Goal: Task Accomplishment & Management: Use online tool/utility

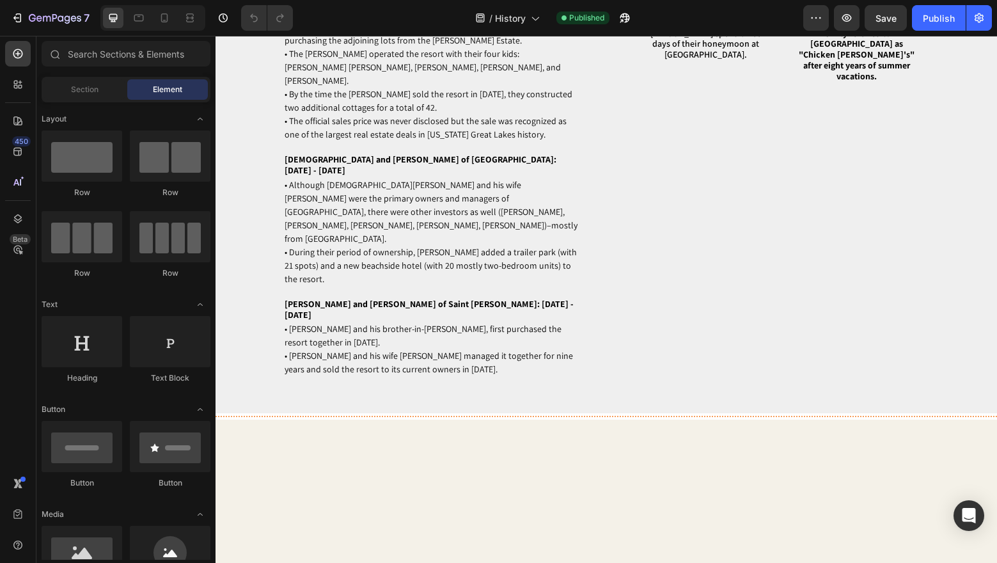
scroll to position [5129, 0]
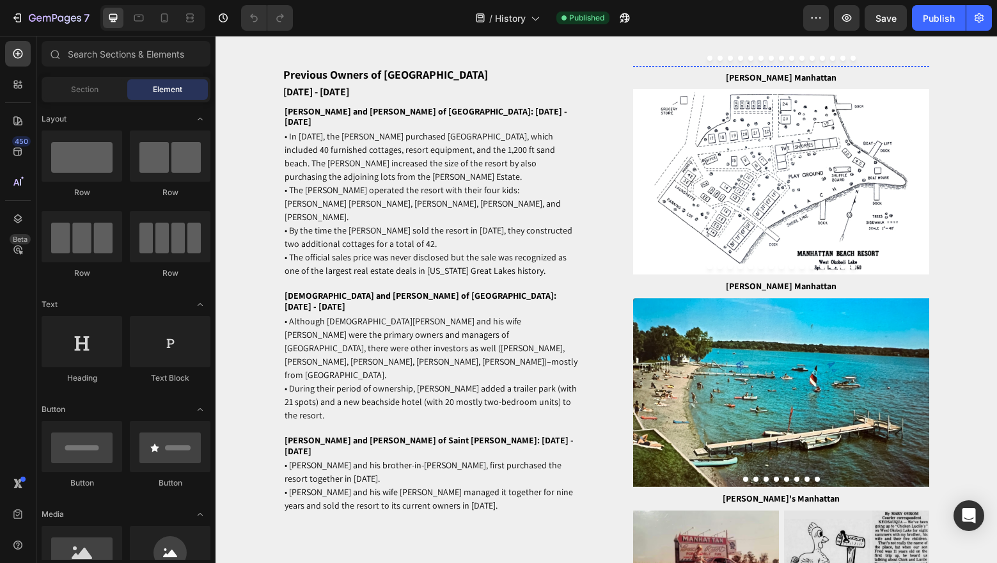
click at [769, 66] on img at bounding box center [781, 66] width 297 height 0
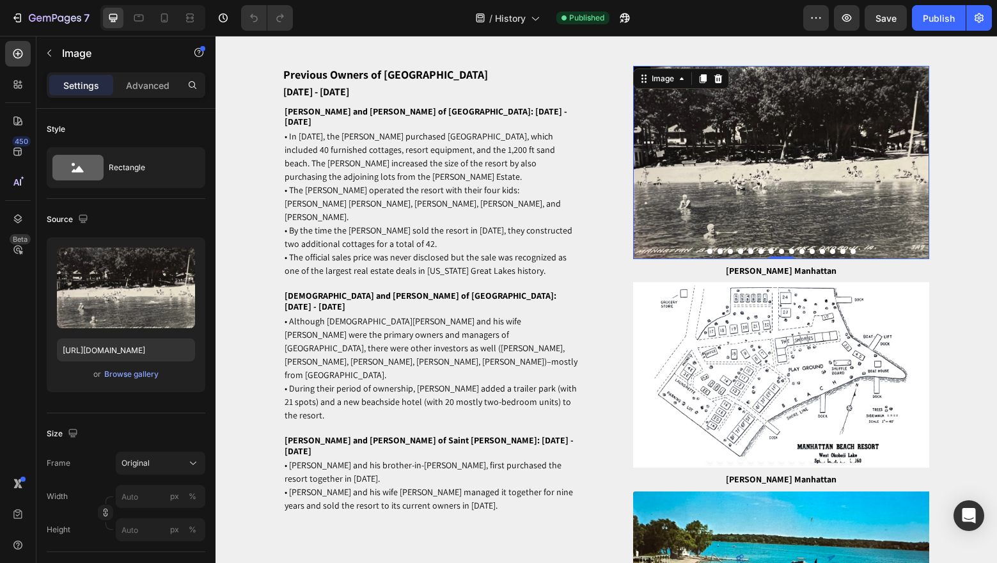
click at [918, 170] on icon "Carousel Next Arrow" at bounding box center [918, 162] width 13 height 15
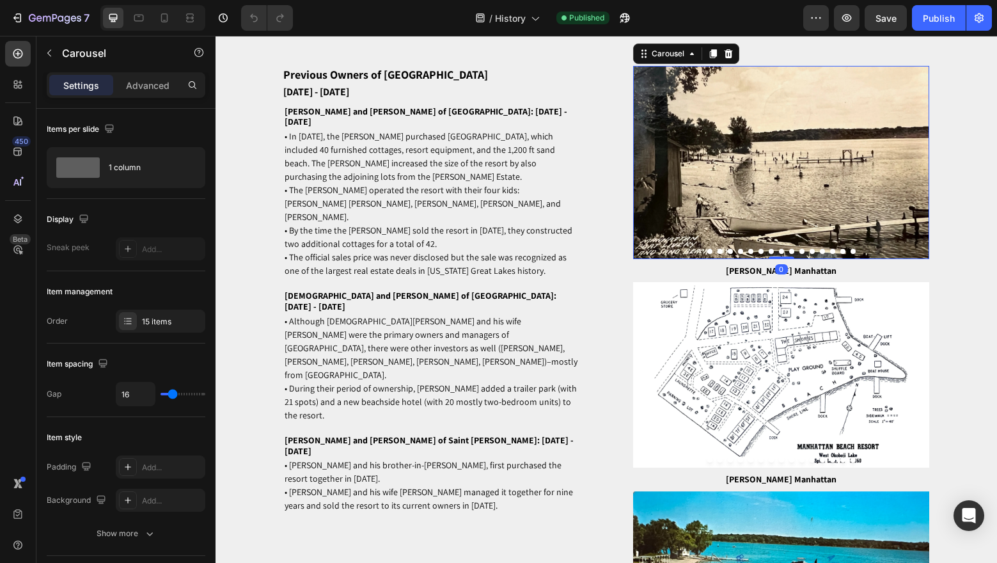
click at [918, 170] on icon "Carousel Next Arrow" at bounding box center [918, 162] width 13 height 15
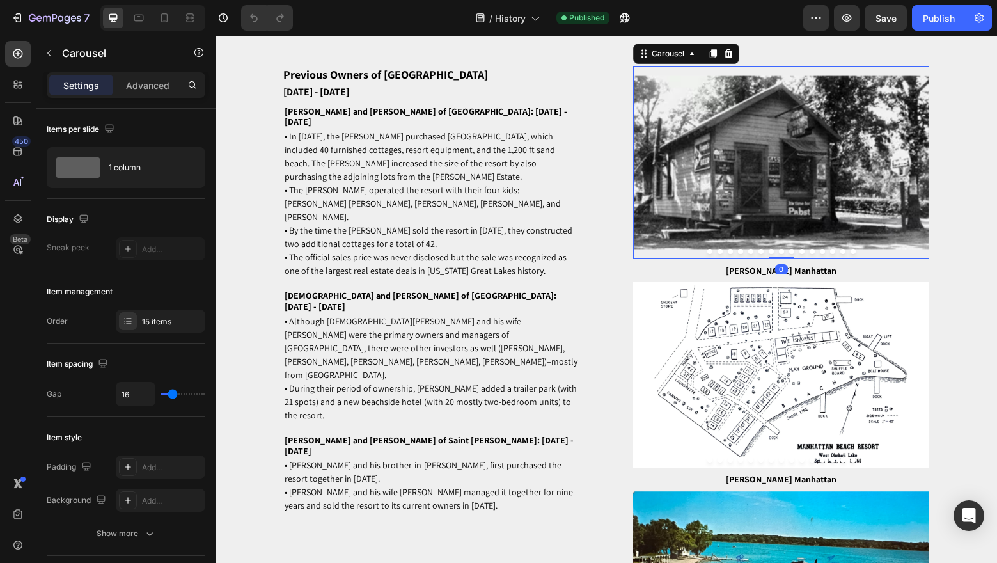
click at [918, 170] on icon "Carousel Next Arrow" at bounding box center [918, 162] width 13 height 15
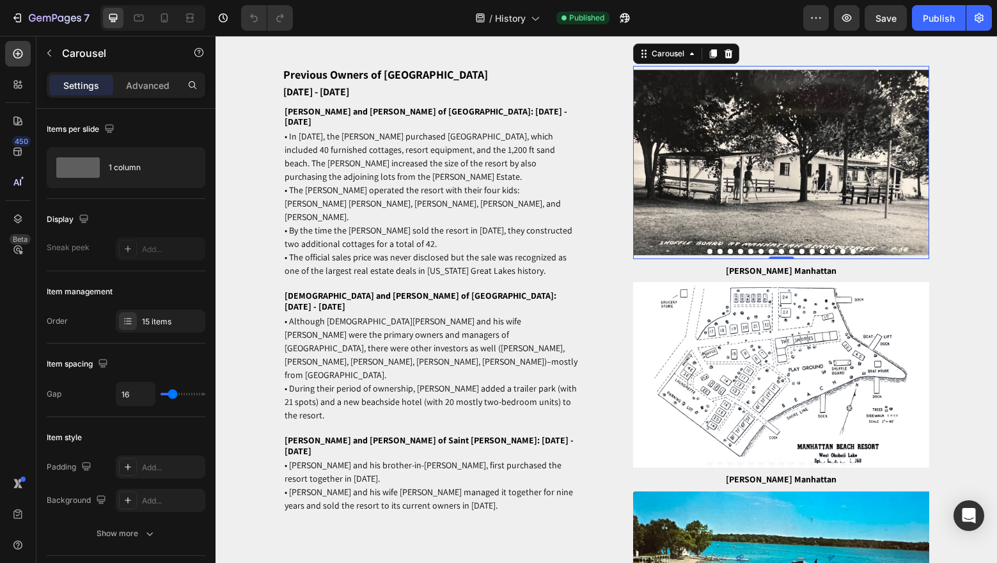
click at [918, 166] on icon "Carousel Next Arrow" at bounding box center [918, 162] width 3 height 6
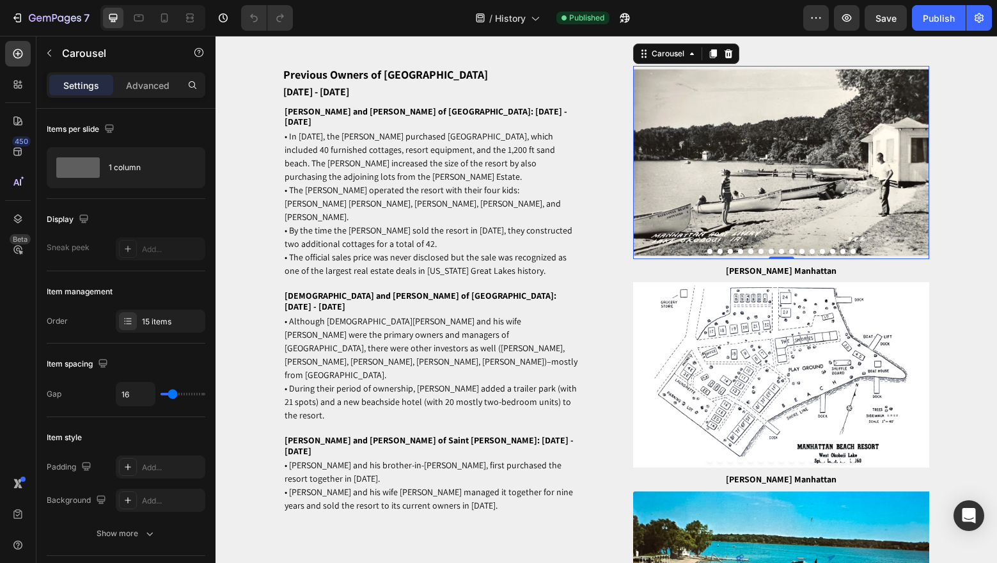
click at [650, 170] on button "Carousel Back Arrow" at bounding box center [643, 162] width 15 height 15
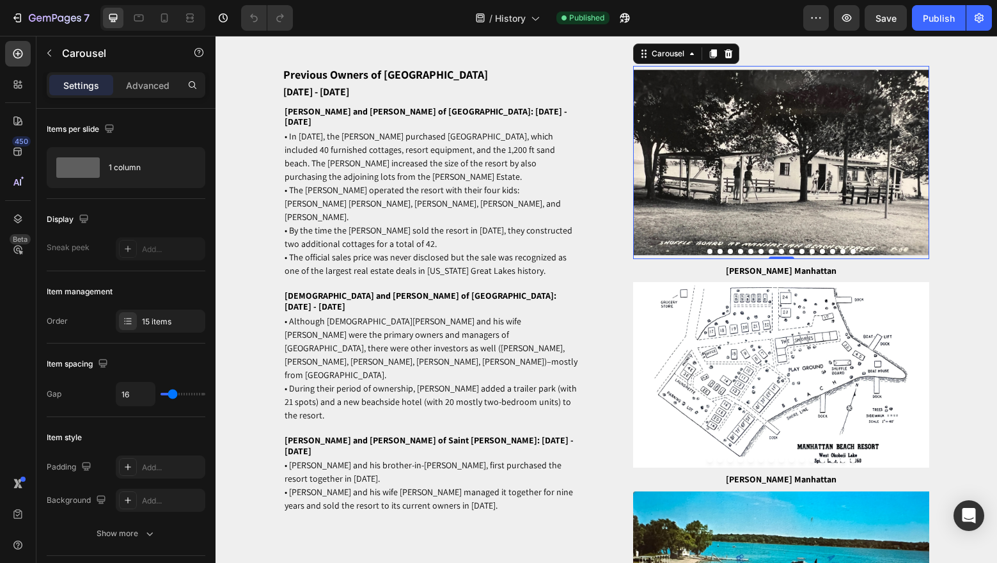
click at [650, 170] on button "Carousel Back Arrow" at bounding box center [643, 162] width 15 height 15
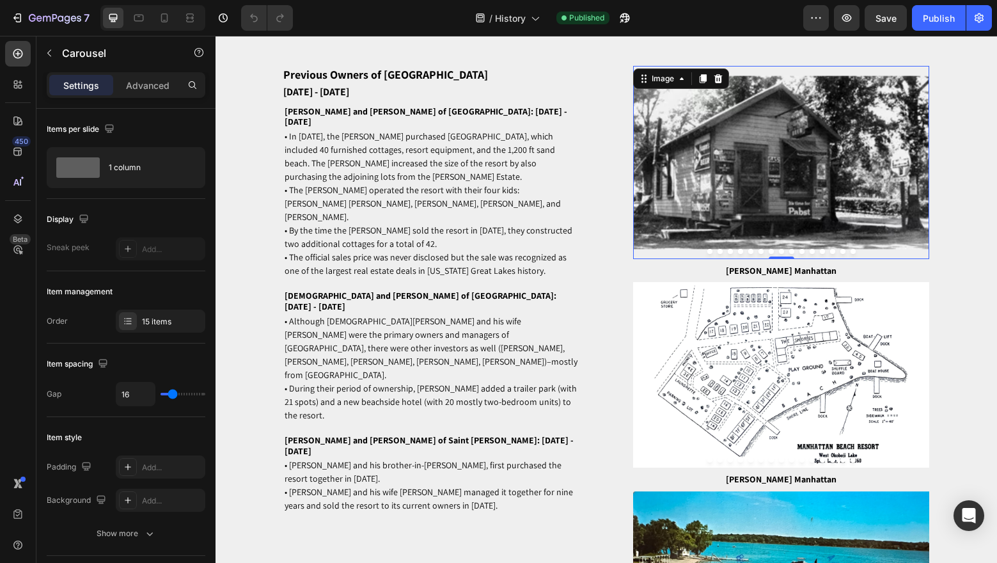
click at [698, 230] on img at bounding box center [781, 162] width 297 height 193
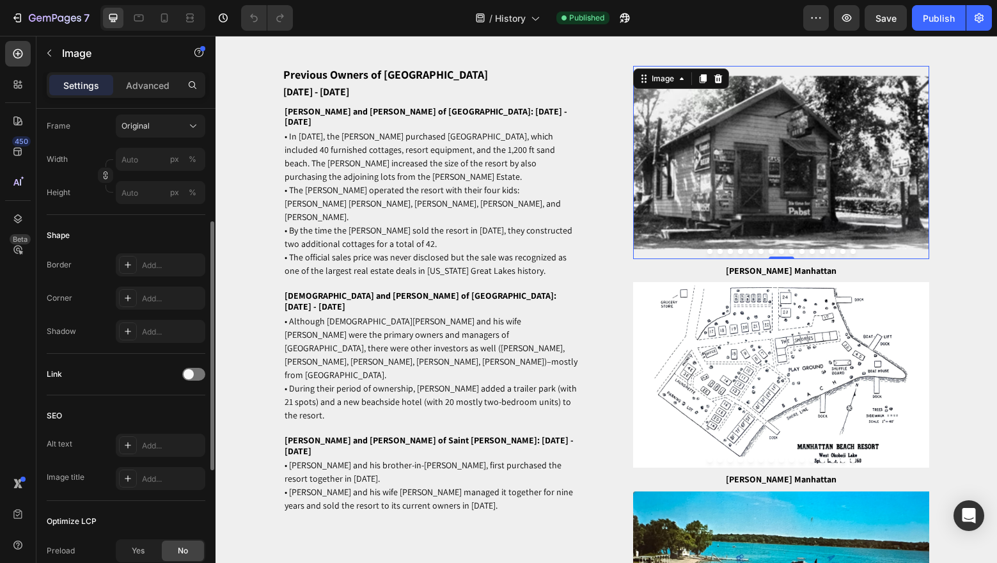
scroll to position [0, 0]
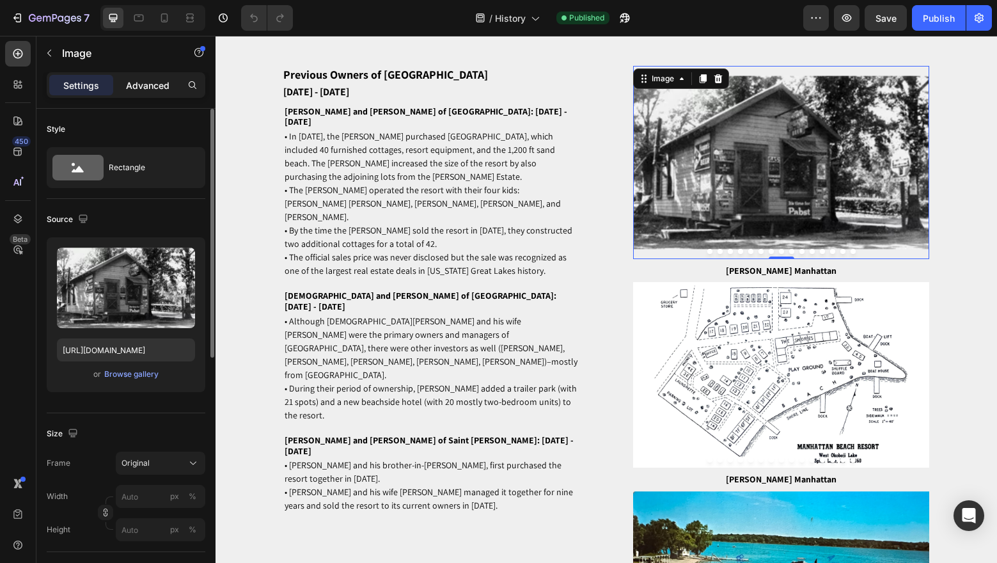
click at [140, 77] on div "Advanced" at bounding box center [148, 85] width 64 height 20
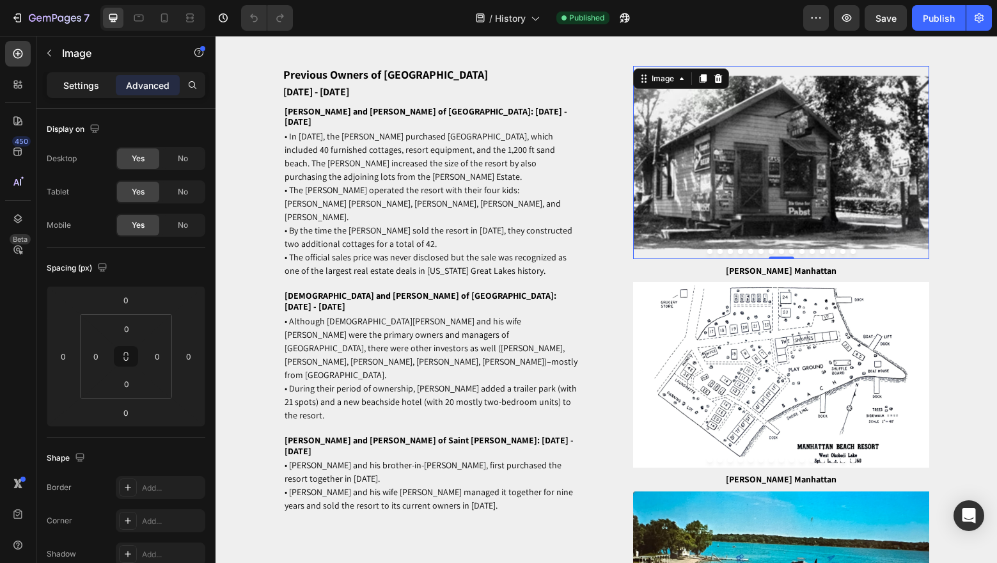
click at [81, 91] on p "Settings" at bounding box center [81, 85] width 36 height 13
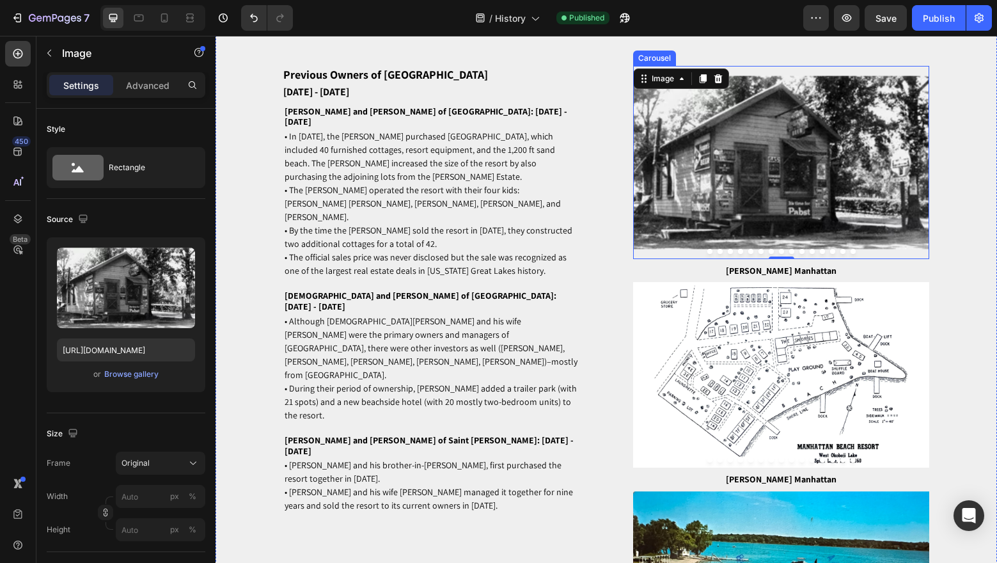
click at [708, 254] on button "Dot" at bounding box center [709, 251] width 5 height 5
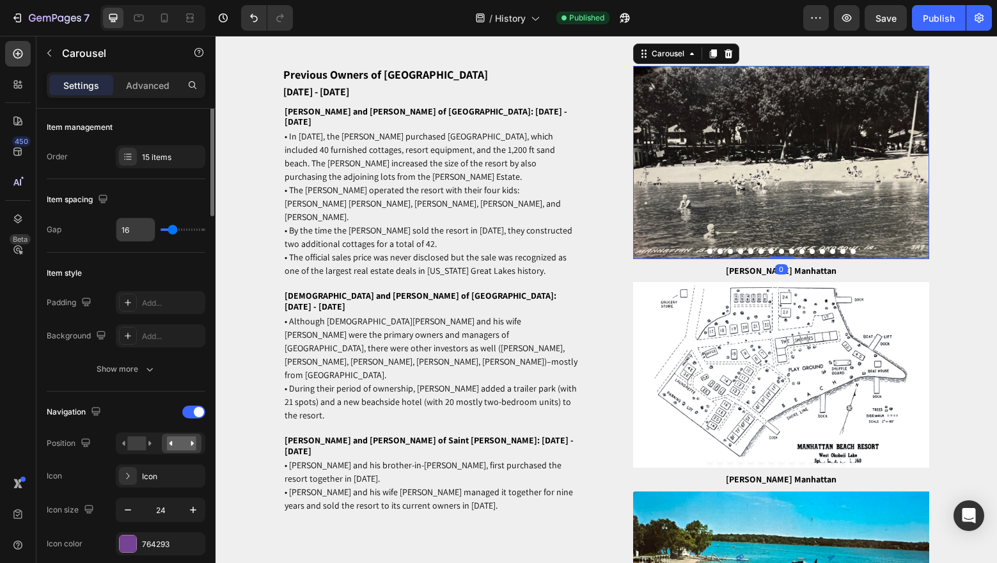
scroll to position [38, 0]
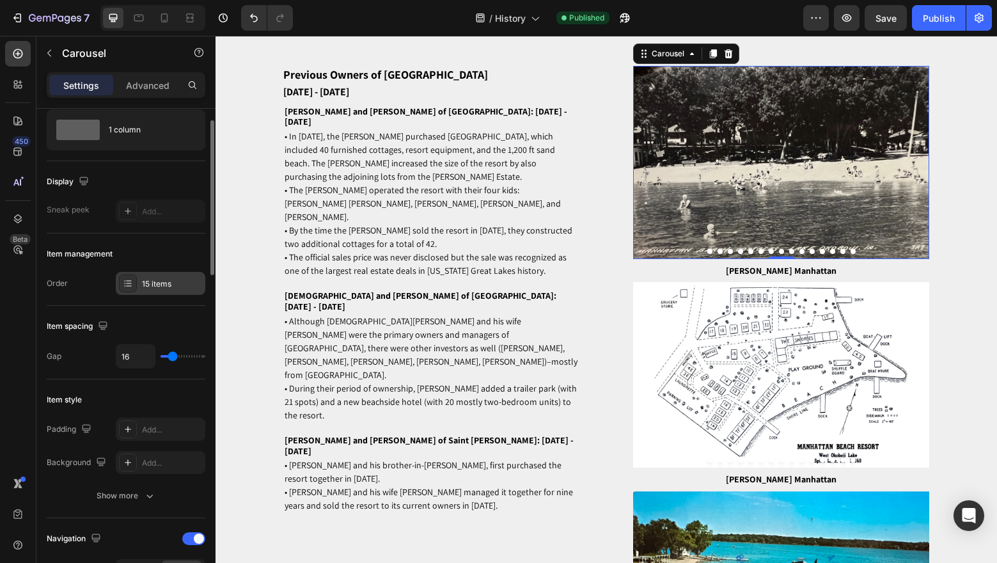
click at [151, 286] on div "15 items" at bounding box center [172, 284] width 60 height 12
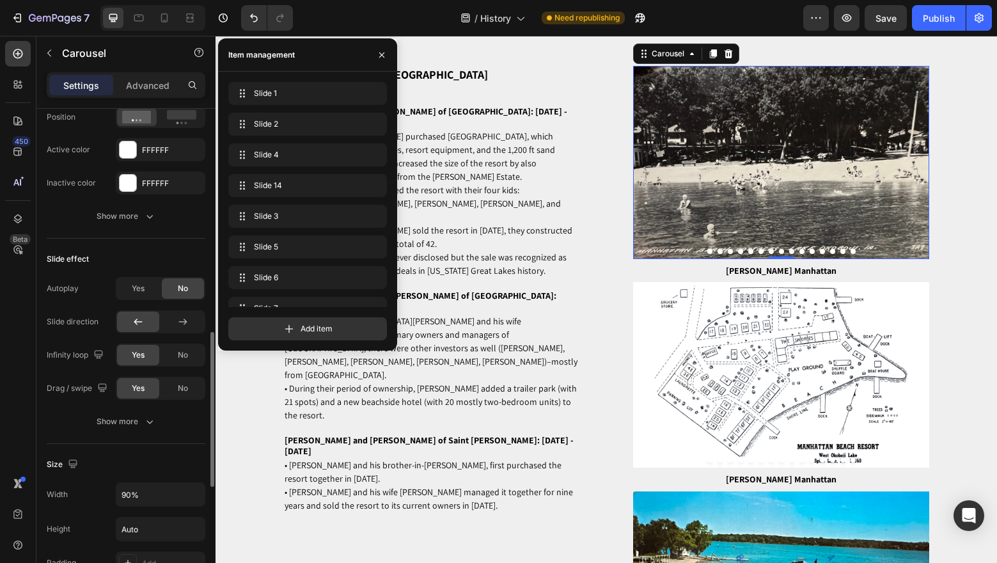
scroll to position [700, 0]
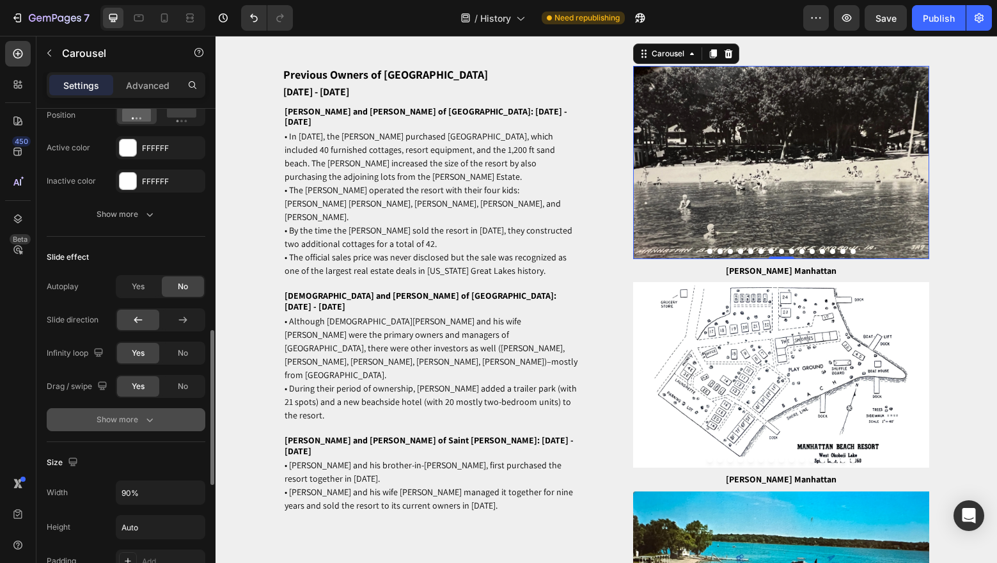
click at [99, 413] on div "Show more" at bounding box center [126, 419] width 59 height 13
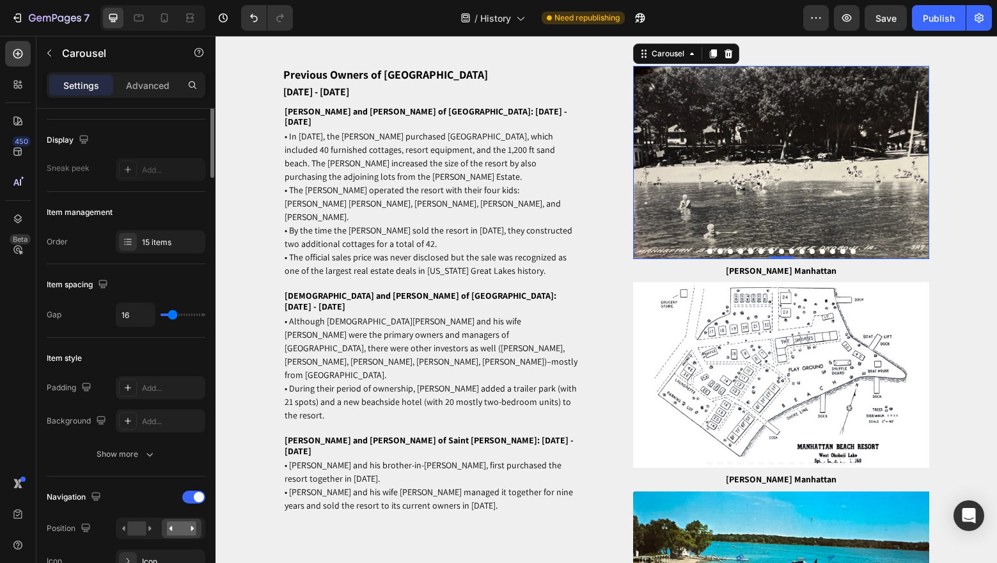
scroll to position [0, 0]
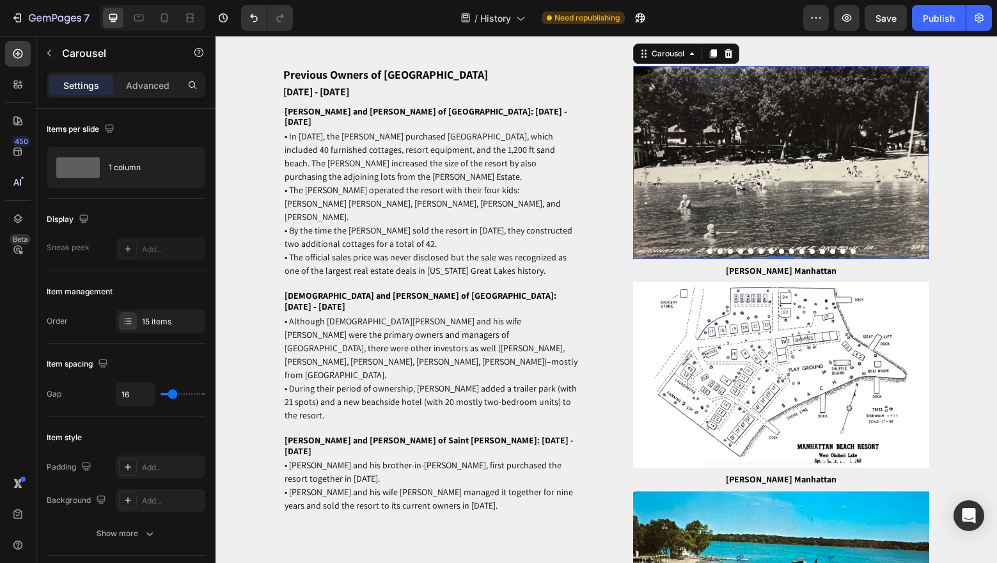
click at [710, 254] on button "Dot" at bounding box center [709, 251] width 5 height 5
click at [155, 323] on div "15 items" at bounding box center [172, 322] width 60 height 12
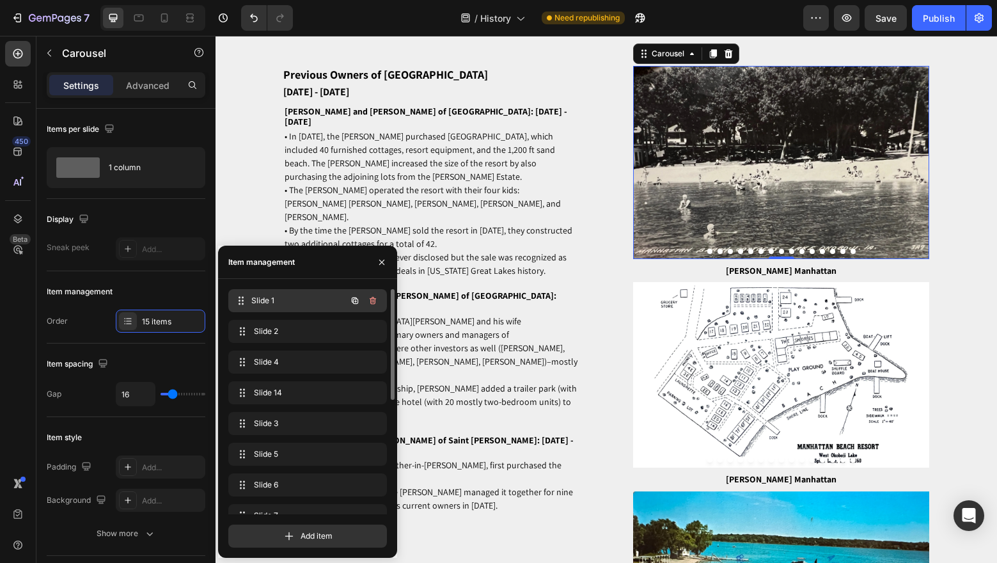
click at [287, 304] on span "Slide 1" at bounding box center [298, 301] width 95 height 12
click at [710, 254] on button "Dot" at bounding box center [709, 251] width 5 height 5
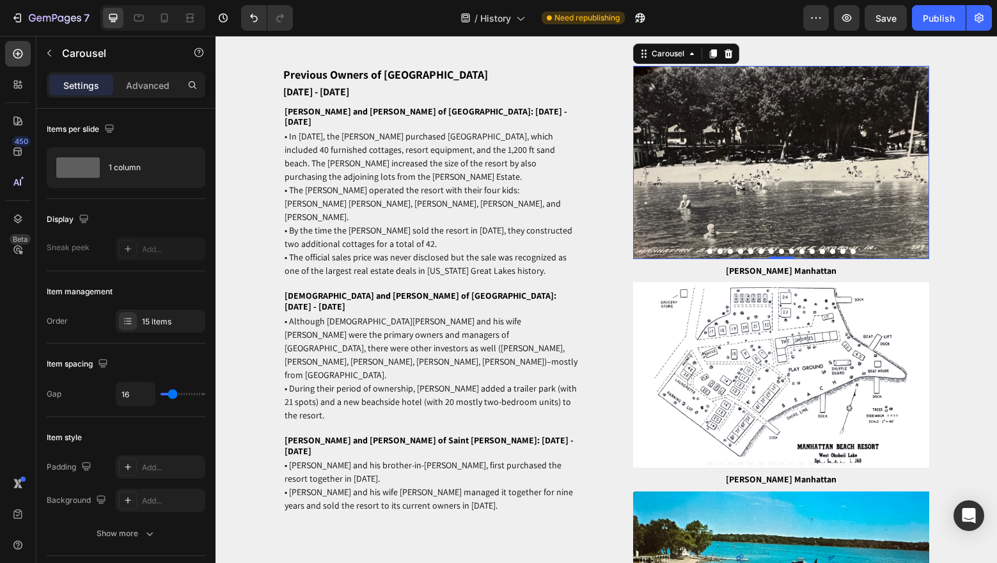
click at [917, 170] on icon "Carousel Next Arrow" at bounding box center [918, 162] width 13 height 15
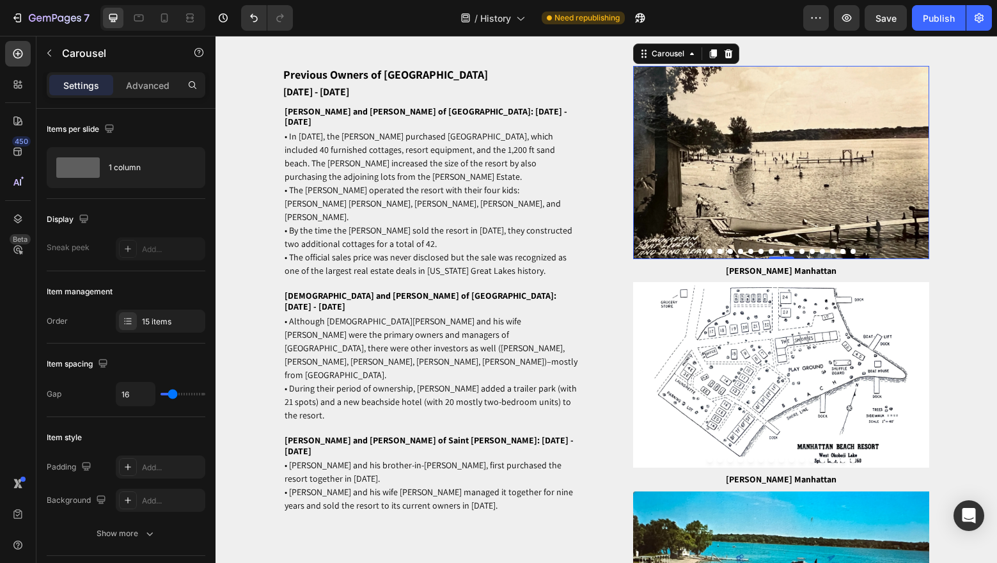
click at [917, 170] on icon "Carousel Next Arrow" at bounding box center [918, 162] width 13 height 15
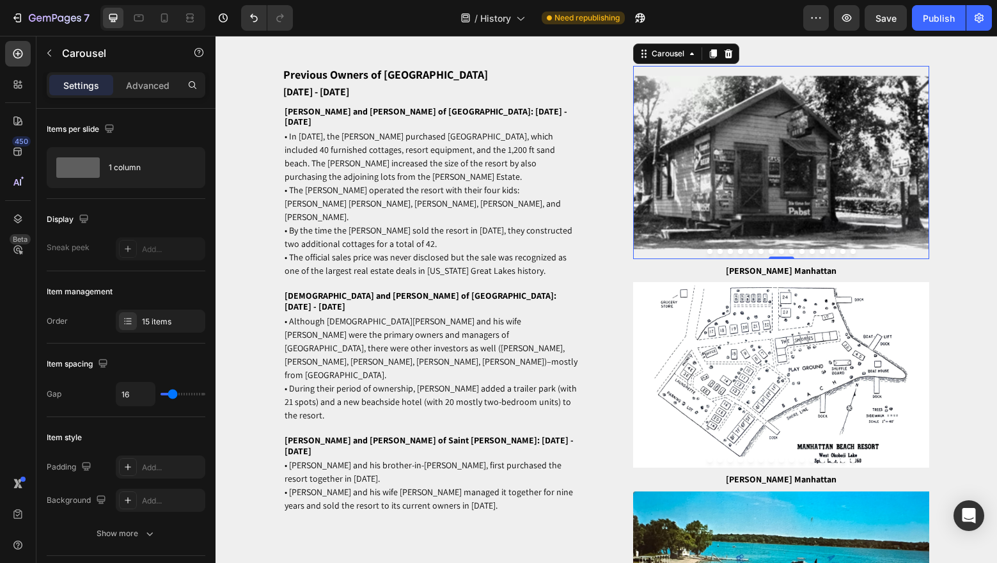
click at [919, 170] on icon "Carousel Next Arrow" at bounding box center [918, 162] width 13 height 15
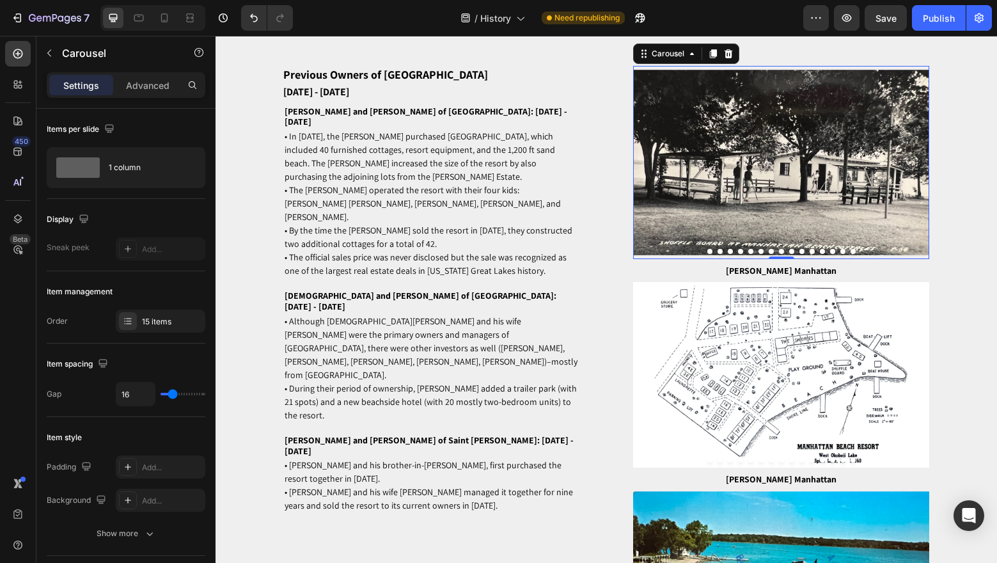
click at [919, 170] on icon "Carousel Next Arrow" at bounding box center [918, 162] width 13 height 15
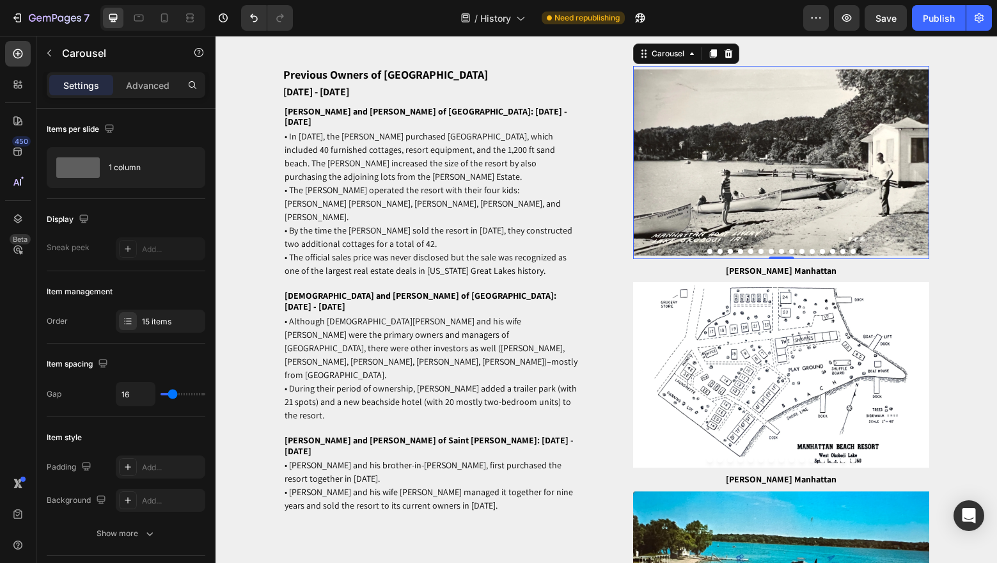
click at [919, 170] on icon "Carousel Next Arrow" at bounding box center [918, 162] width 13 height 15
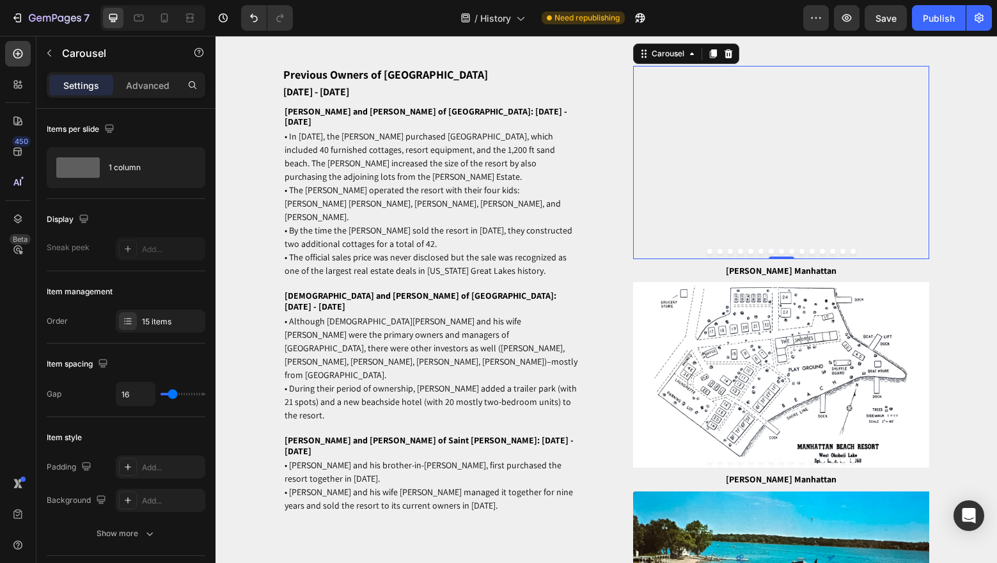
click at [913, 170] on icon "Carousel Next Arrow" at bounding box center [918, 162] width 13 height 15
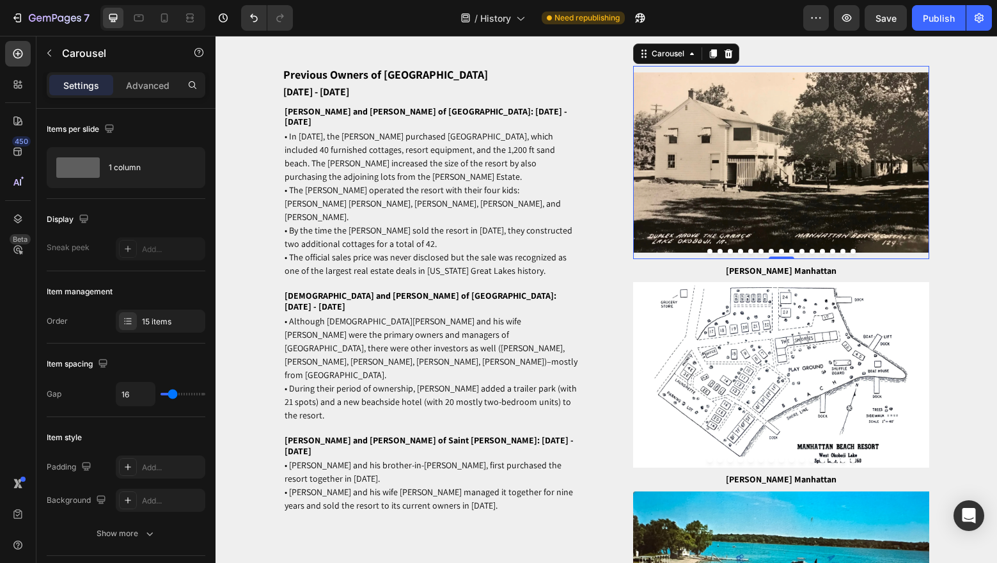
click at [913, 170] on icon "Carousel Next Arrow" at bounding box center [918, 162] width 13 height 15
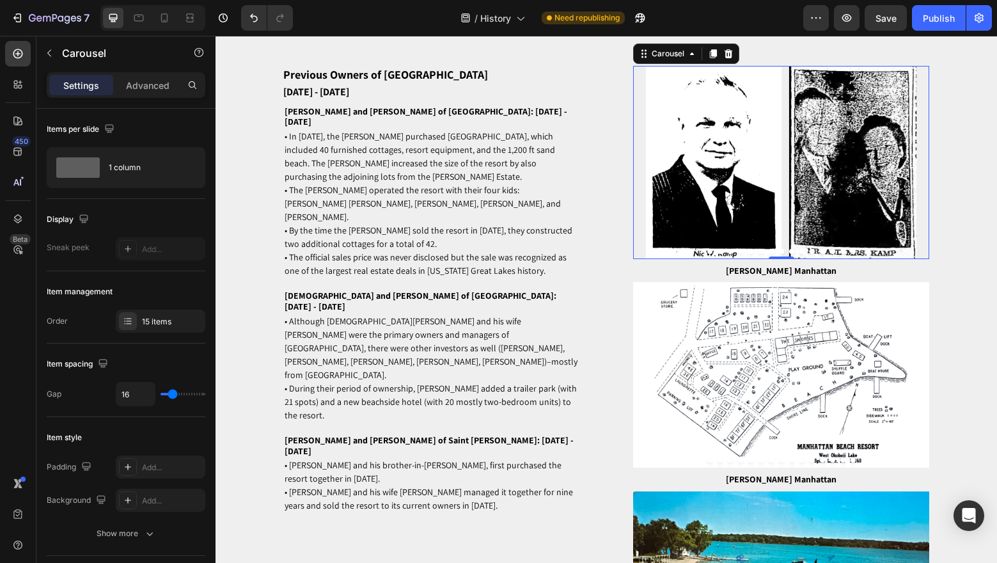
click at [641, 170] on icon "Carousel Back Arrow" at bounding box center [644, 162] width 13 height 15
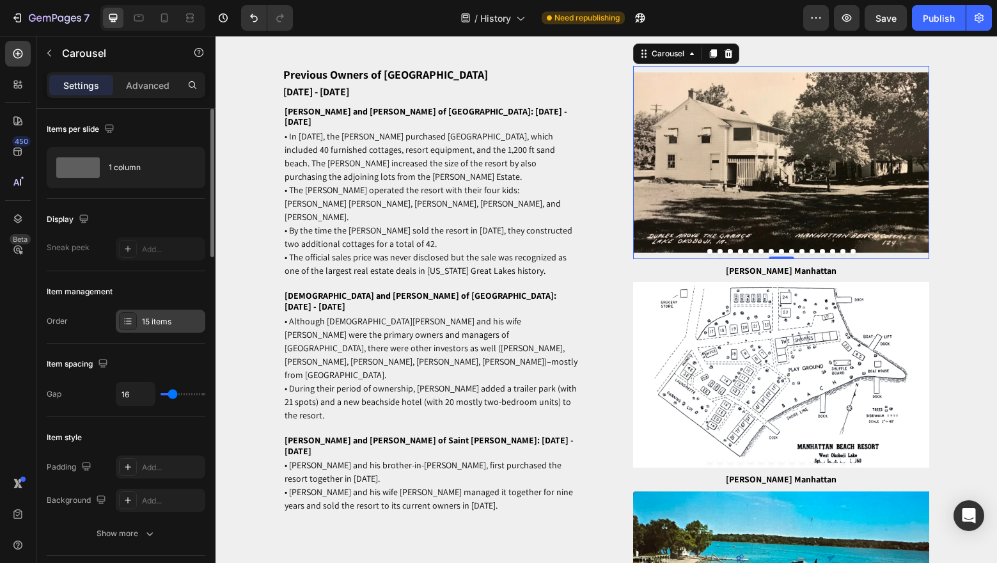
click at [135, 323] on div at bounding box center [128, 321] width 18 height 18
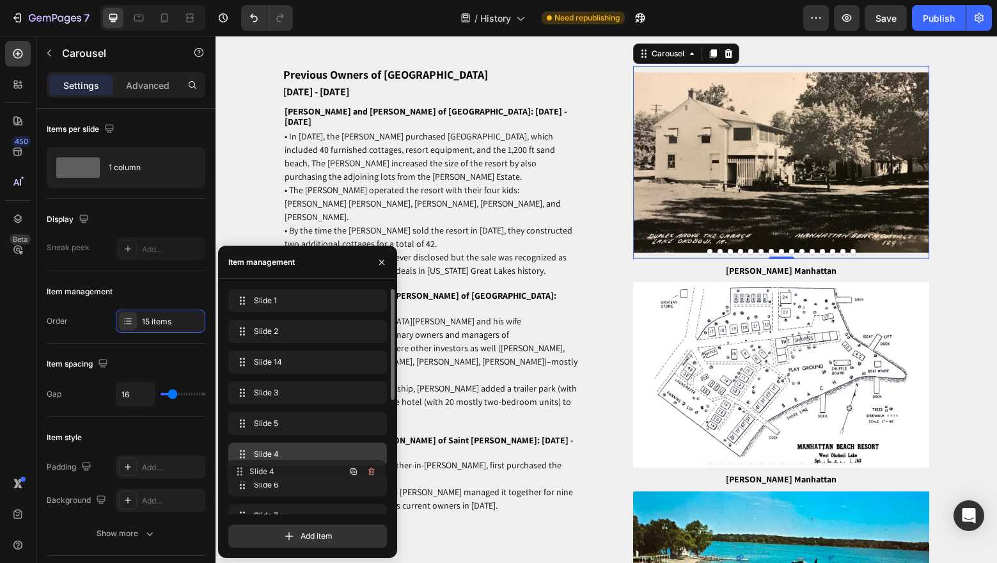
drag, startPoint x: 300, startPoint y: 360, endPoint x: 515, endPoint y: 259, distance: 237.5
click at [709, 254] on button "Dot" at bounding box center [709, 251] width 5 height 5
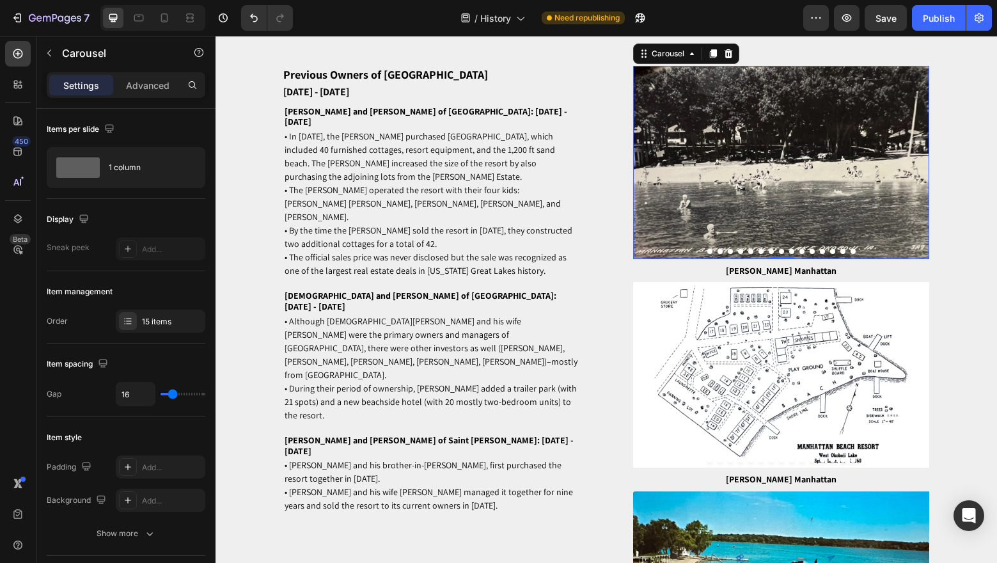
click at [920, 170] on icon "Carousel Next Arrow" at bounding box center [918, 162] width 13 height 15
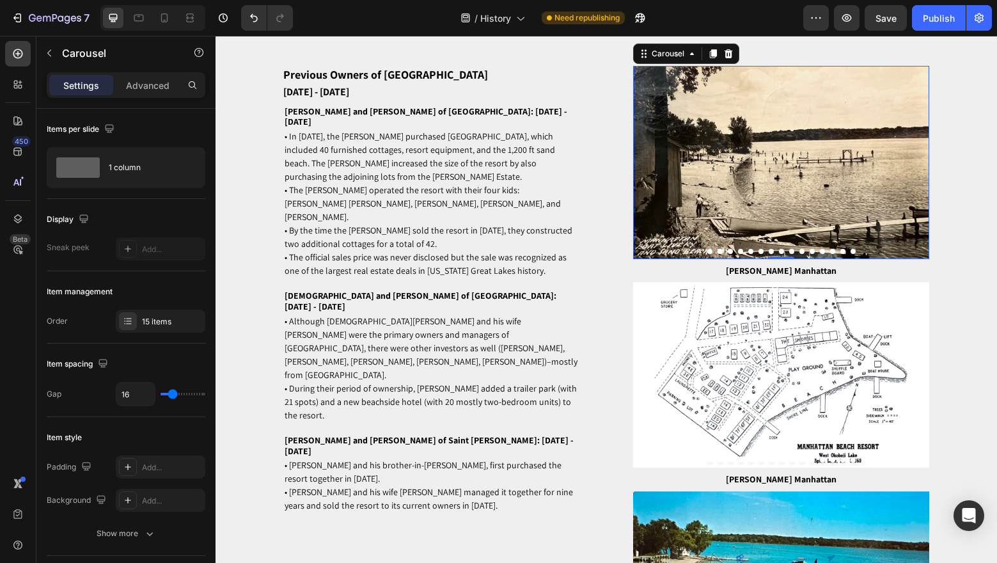
click at [920, 170] on icon "Carousel Next Arrow" at bounding box center [918, 162] width 13 height 15
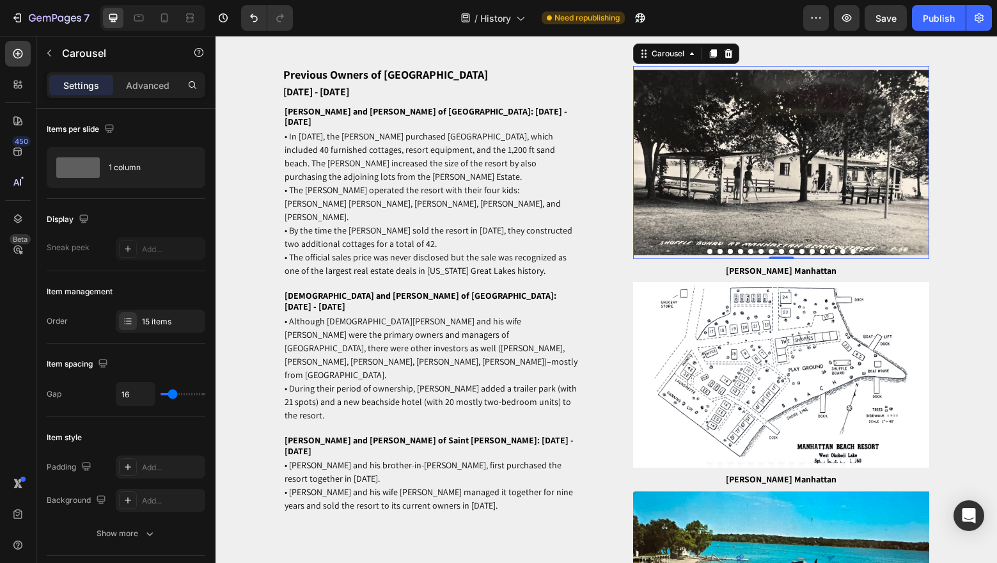
click at [920, 170] on icon "Carousel Next Arrow" at bounding box center [918, 162] width 13 height 15
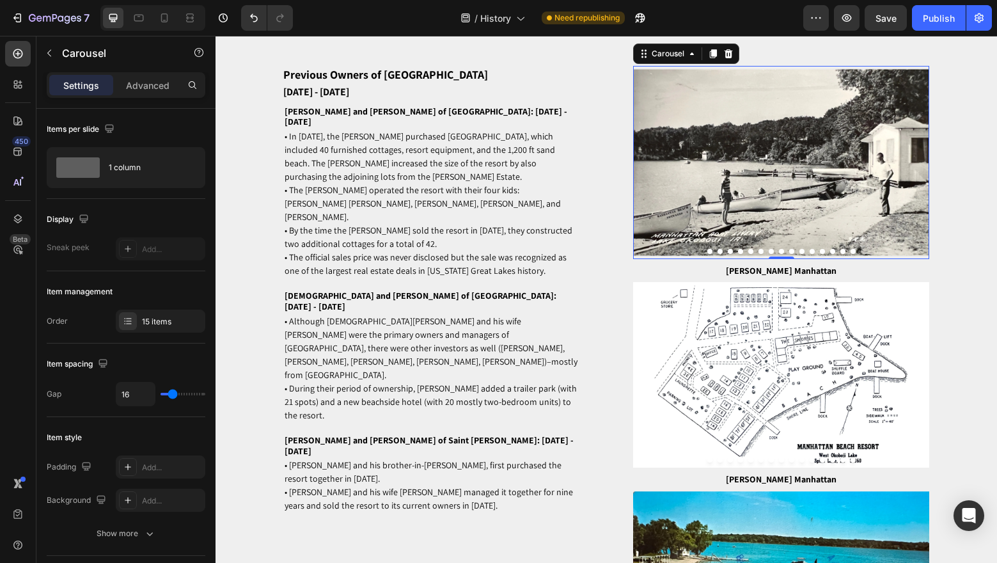
click at [920, 170] on icon "Carousel Next Arrow" at bounding box center [918, 162] width 13 height 15
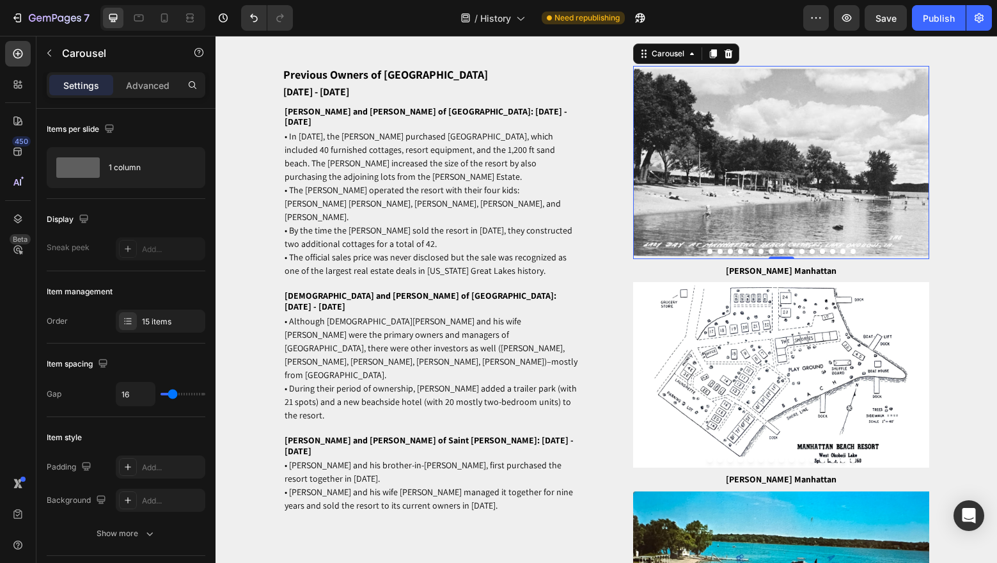
click at [920, 170] on icon "Carousel Next Arrow" at bounding box center [918, 162] width 13 height 15
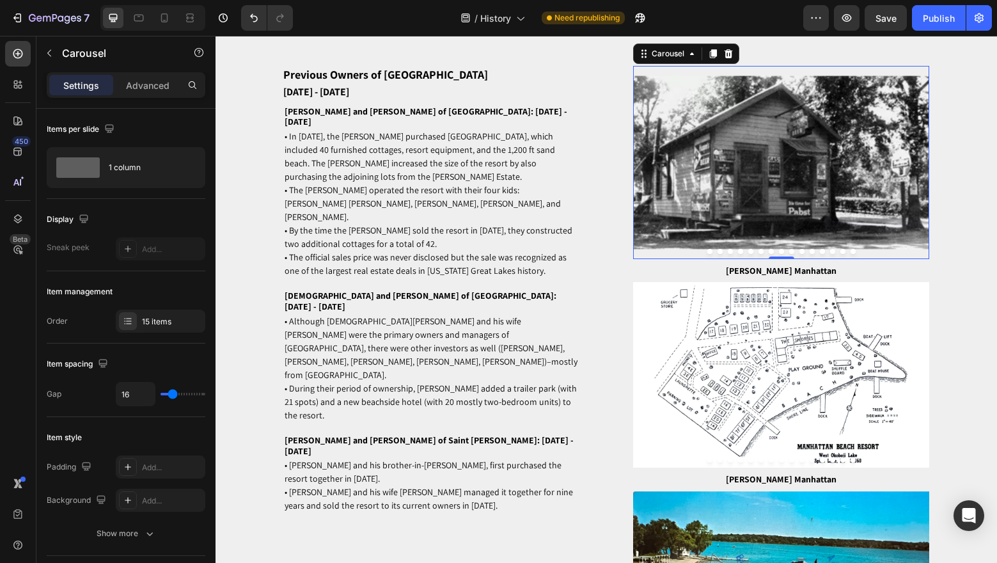
click at [921, 170] on icon "Carousel Next Arrow" at bounding box center [918, 162] width 13 height 15
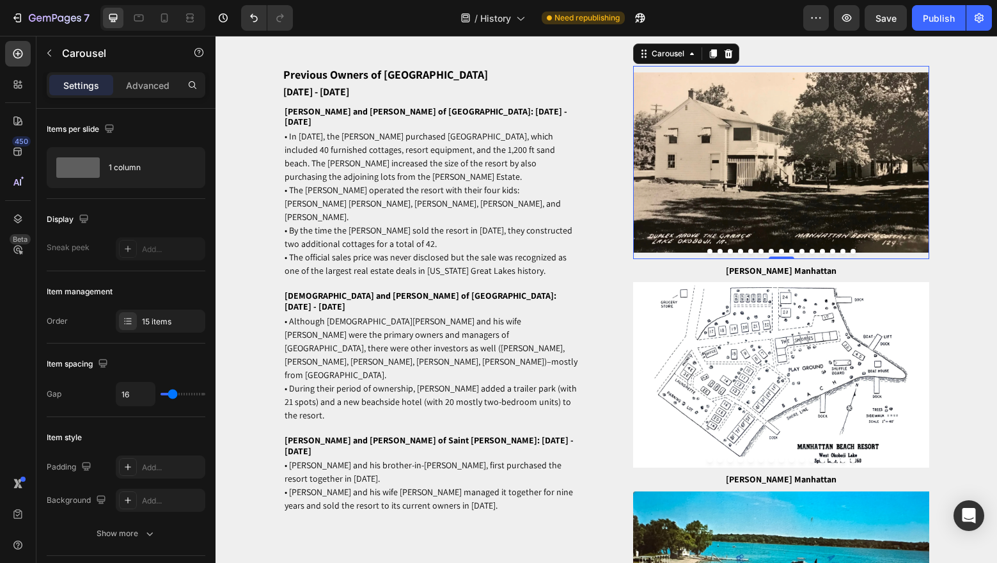
click at [921, 170] on icon "Carousel Next Arrow" at bounding box center [918, 162] width 13 height 15
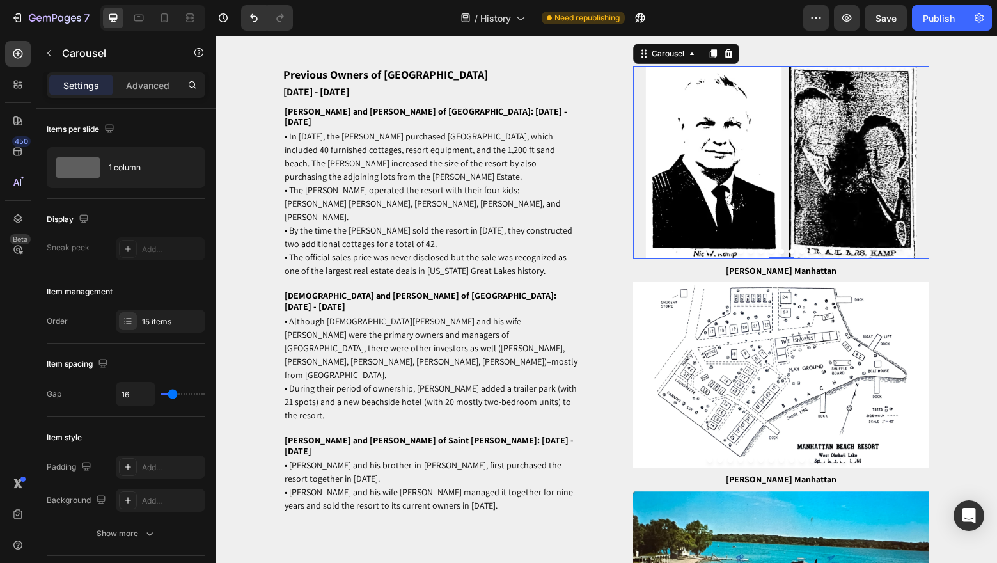
click at [645, 170] on icon "Carousel Back Arrow" at bounding box center [644, 162] width 13 height 15
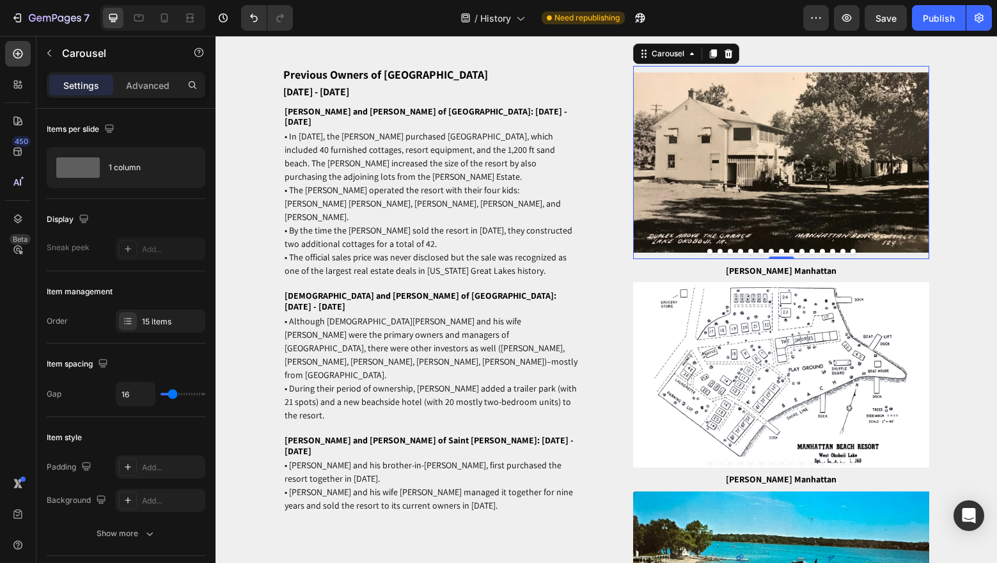
click at [762, 254] on button "Dot" at bounding box center [761, 251] width 5 height 5
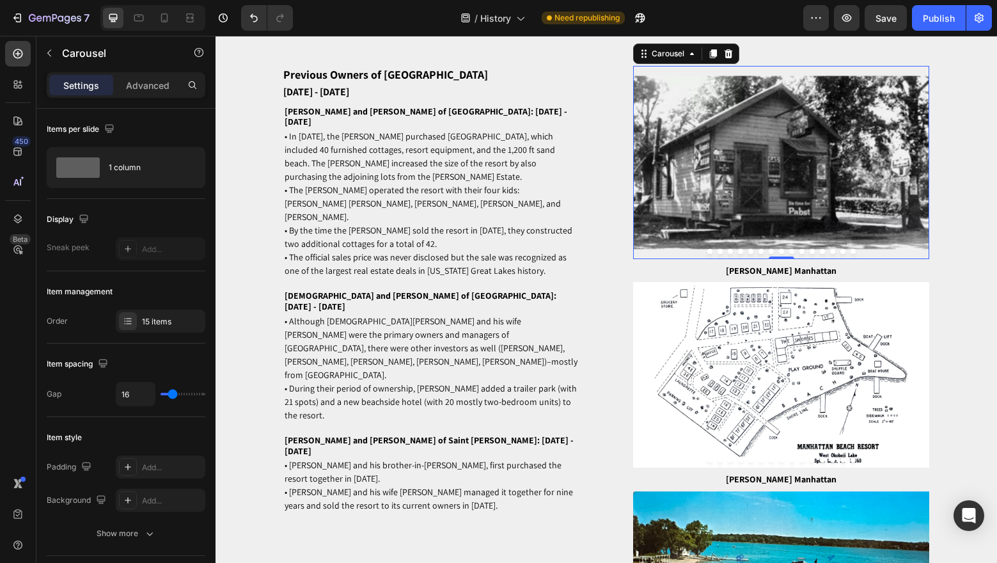
click at [750, 254] on button "Dot" at bounding box center [750, 251] width 5 height 5
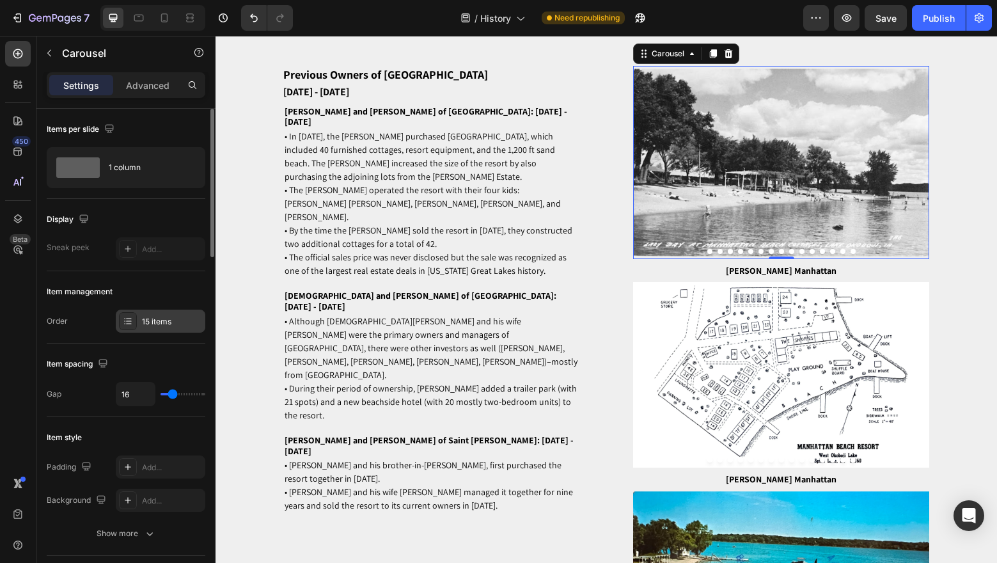
click at [155, 322] on div "15 items" at bounding box center [172, 322] width 60 height 12
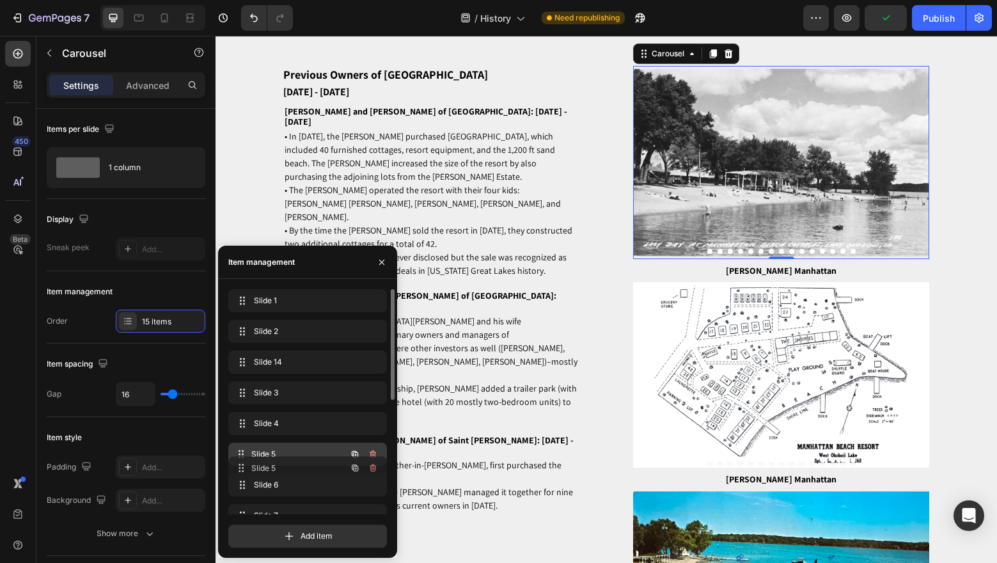
drag, startPoint x: 294, startPoint y: 418, endPoint x: 295, endPoint y: 462, distance: 44.1
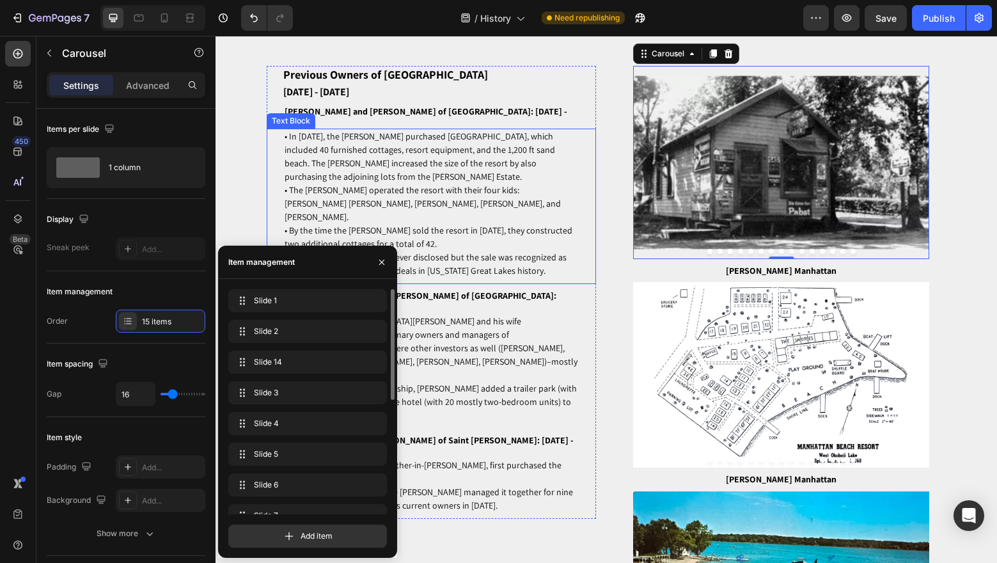
click at [590, 223] on div "• In [DATE], the [PERSON_NAME] purchased [GEOGRAPHIC_DATA], which included 40 f…" at bounding box center [431, 204] width 329 height 150
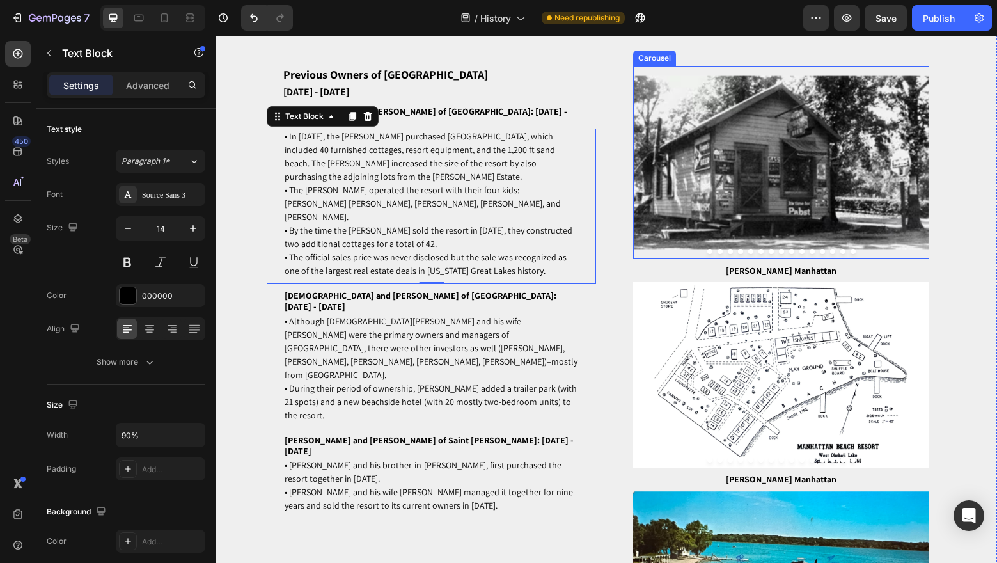
click at [640, 170] on icon "Carousel Back Arrow" at bounding box center [644, 162] width 13 height 15
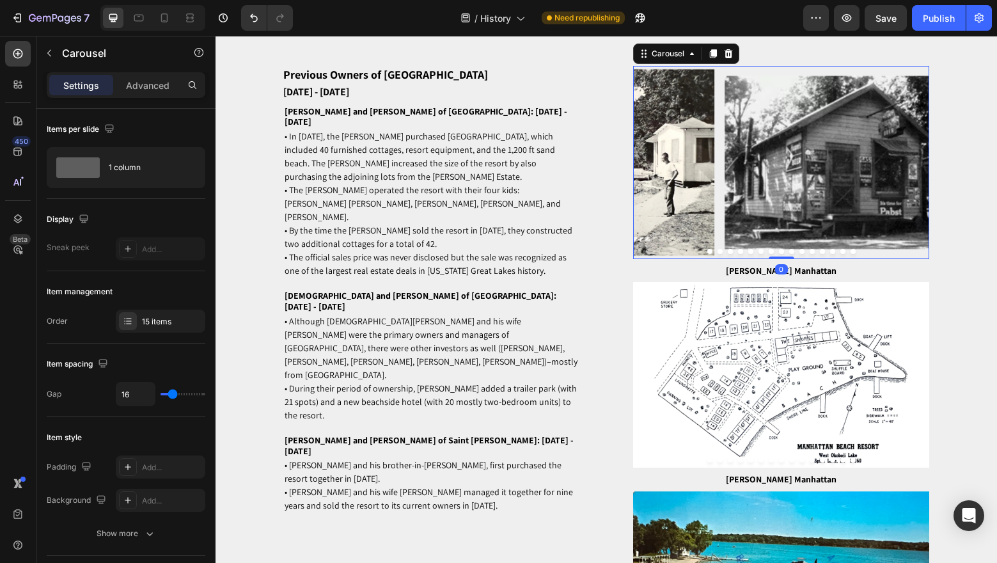
click at [640, 170] on icon "Carousel Back Arrow" at bounding box center [644, 162] width 13 height 15
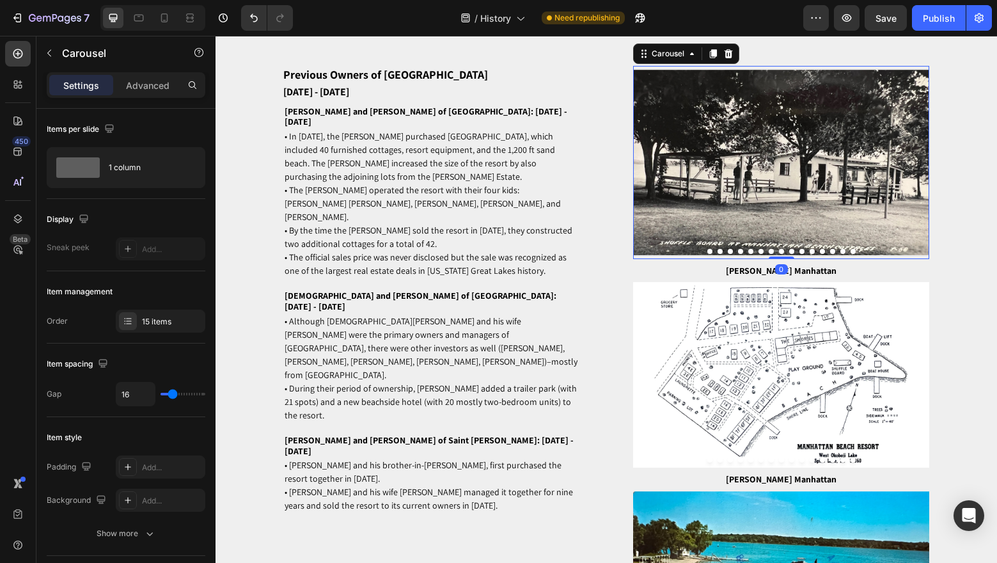
click at [640, 170] on icon "Carousel Back Arrow" at bounding box center [644, 162] width 13 height 15
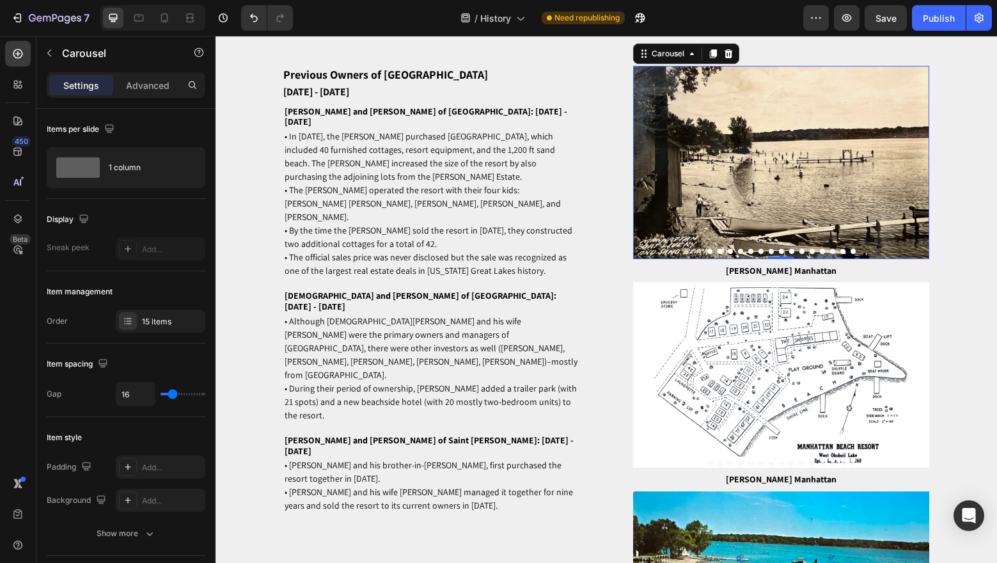
click at [640, 170] on icon "Carousel Back Arrow" at bounding box center [644, 162] width 13 height 15
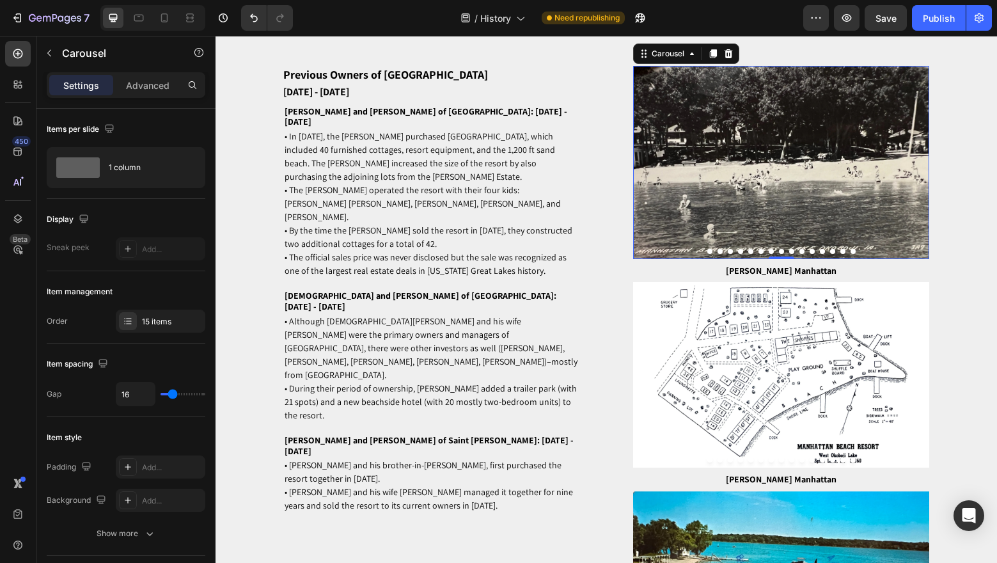
click at [640, 170] on icon "Carousel Back Arrow" at bounding box center [644, 162] width 13 height 15
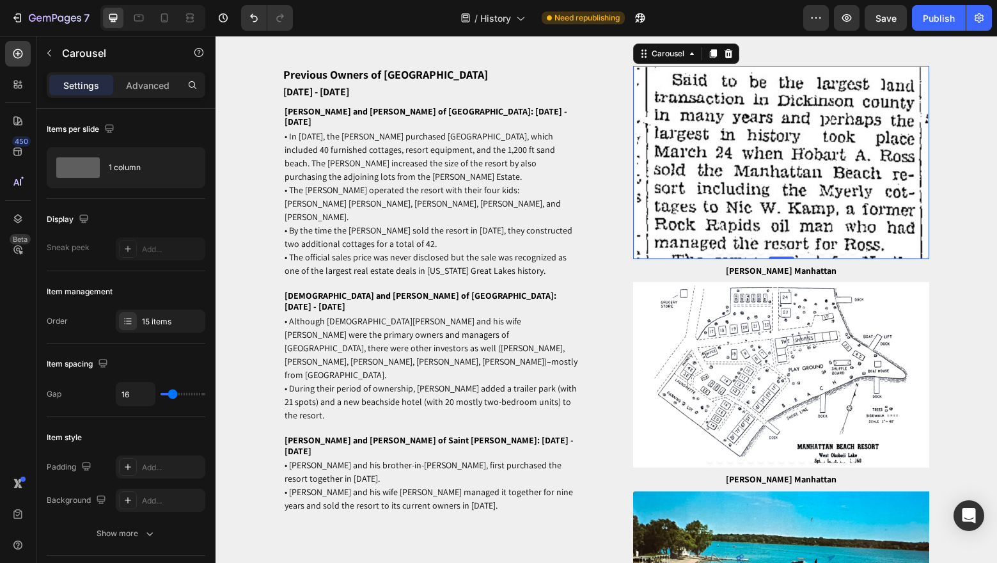
click at [646, 170] on icon "Carousel Back Arrow" at bounding box center [644, 162] width 13 height 15
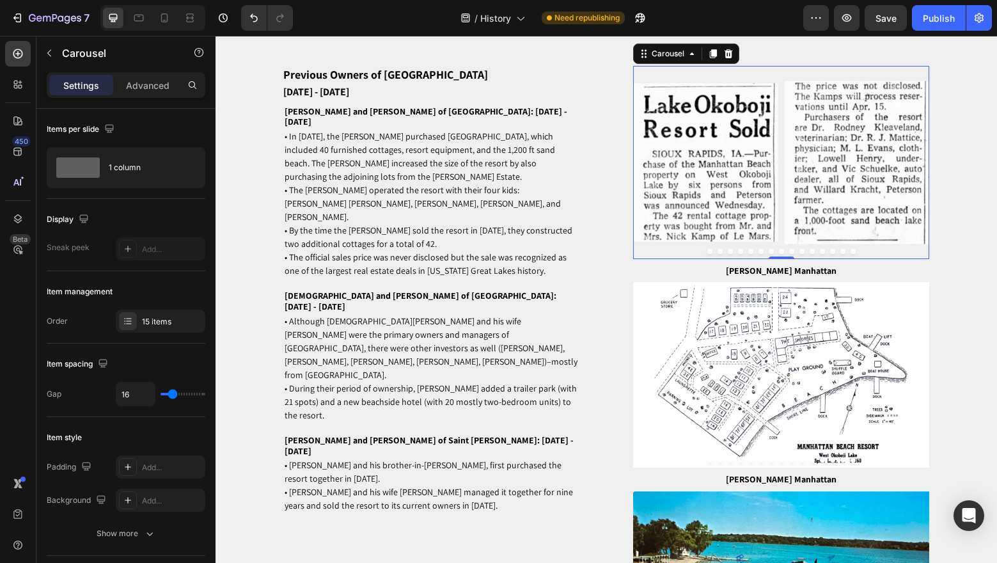
click at [922, 170] on icon "Carousel Next Arrow" at bounding box center [918, 162] width 13 height 15
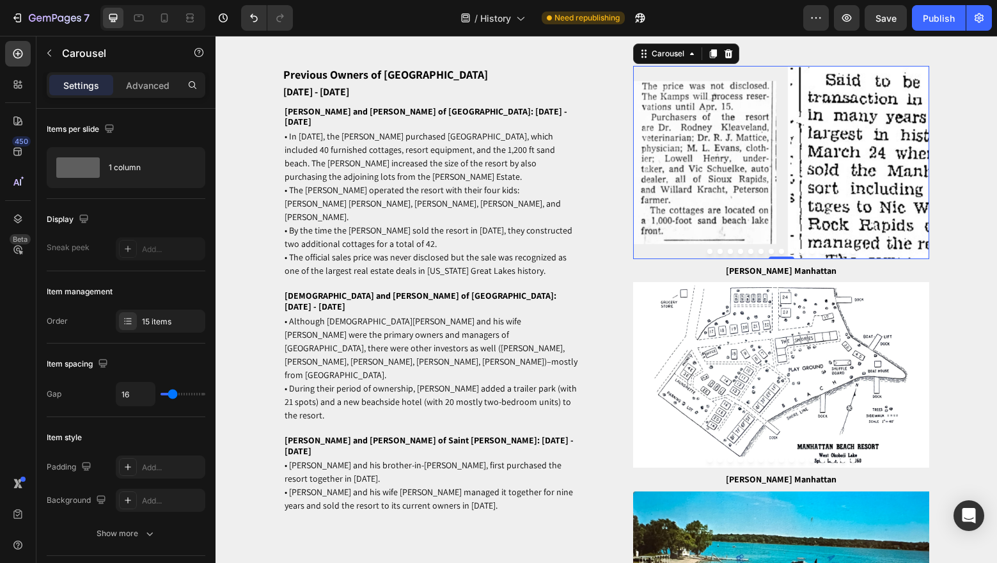
click at [922, 170] on icon "Carousel Next Arrow" at bounding box center [918, 162] width 13 height 15
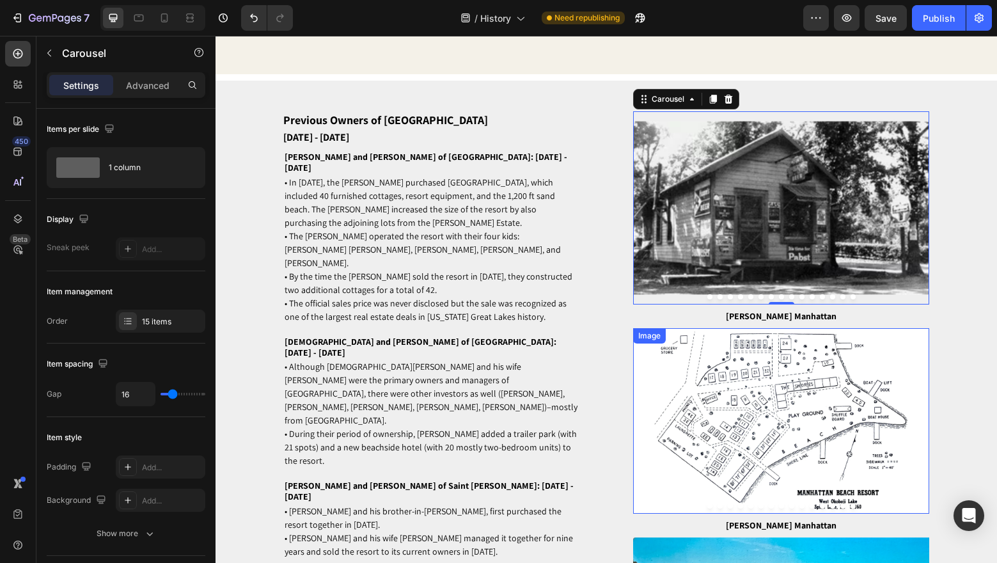
scroll to position [5279, 0]
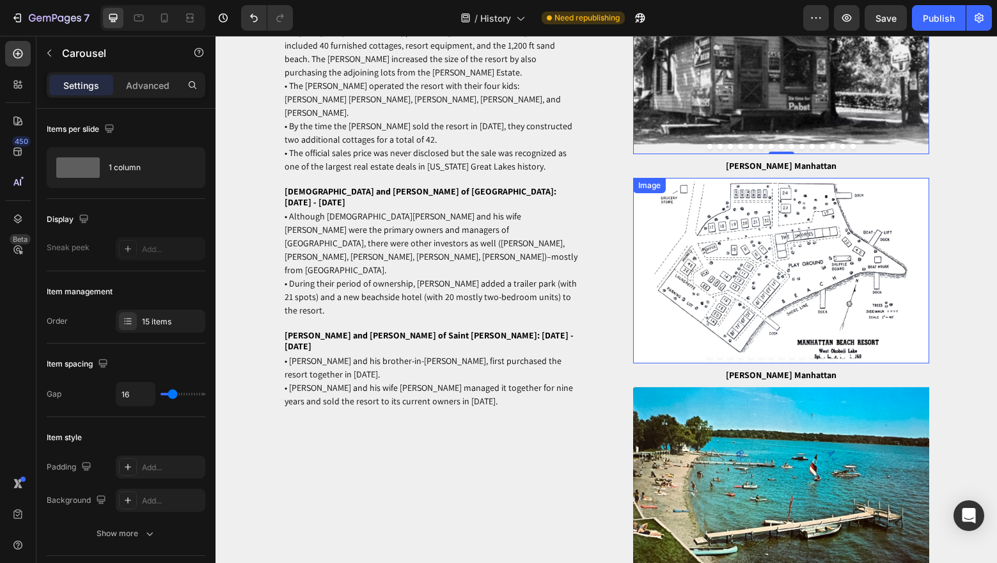
click at [916, 274] on icon "Carousel Next Arrow" at bounding box center [918, 270] width 13 height 15
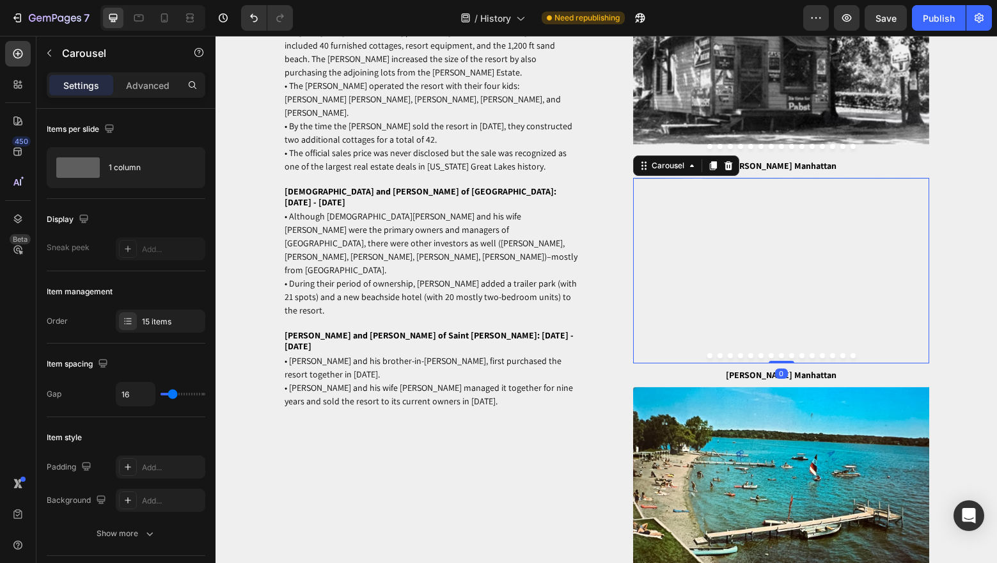
click at [916, 274] on icon "Carousel Next Arrow" at bounding box center [918, 270] width 13 height 15
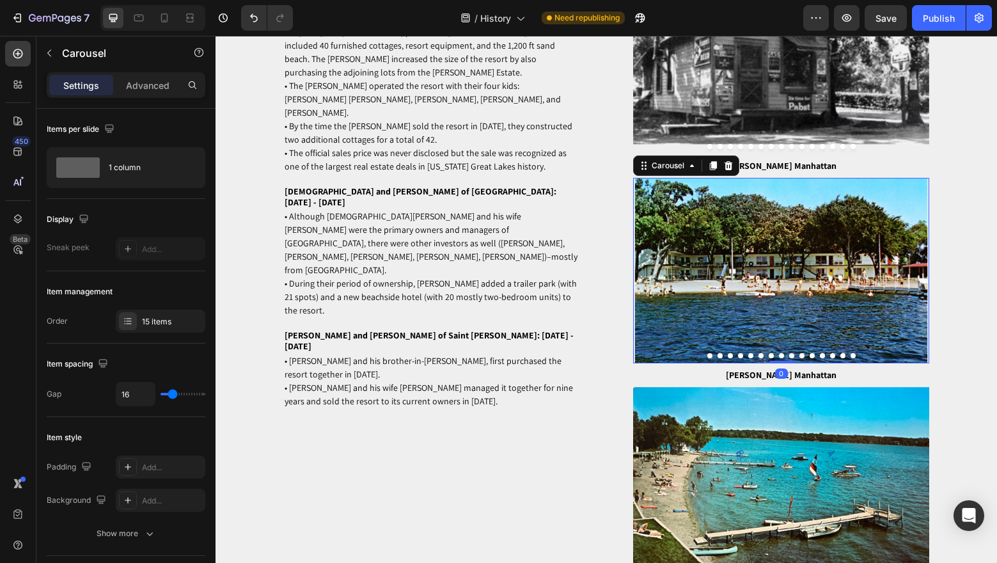
click at [916, 274] on icon "Carousel Next Arrow" at bounding box center [918, 270] width 13 height 15
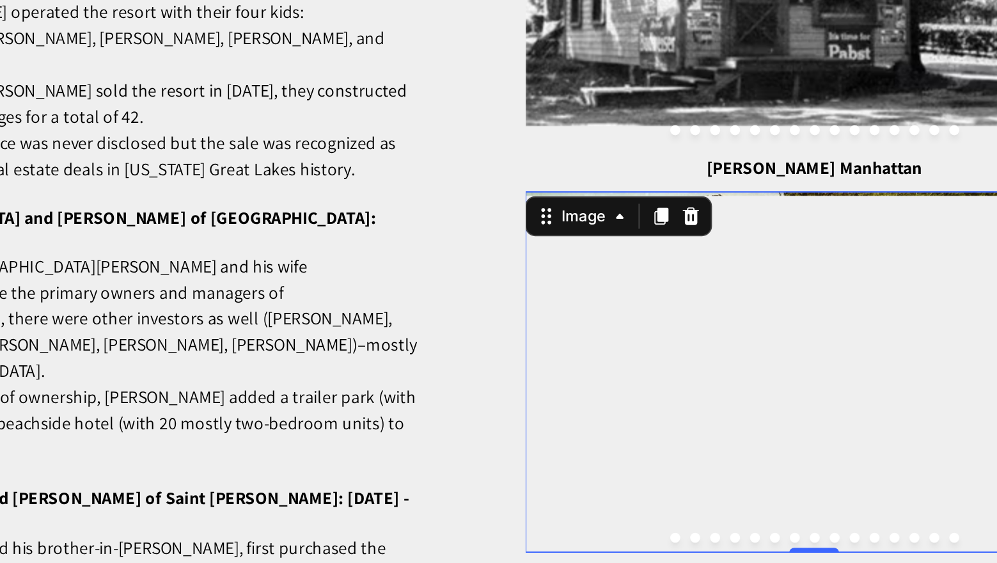
click at [327, 121] on img at bounding box center [278, 149] width 297 height 185
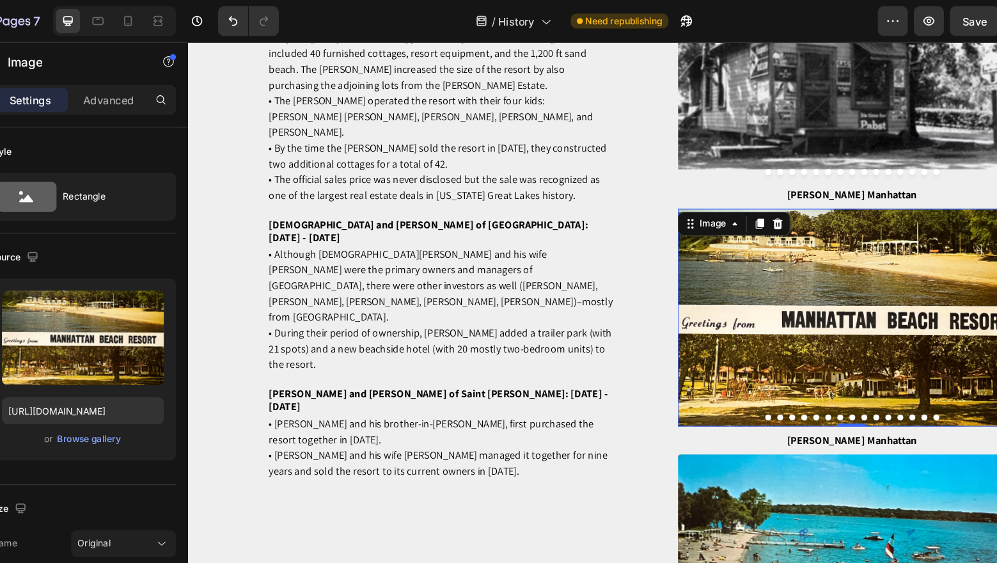
click at [815, 240] on img at bounding box center [754, 276] width 297 height 185
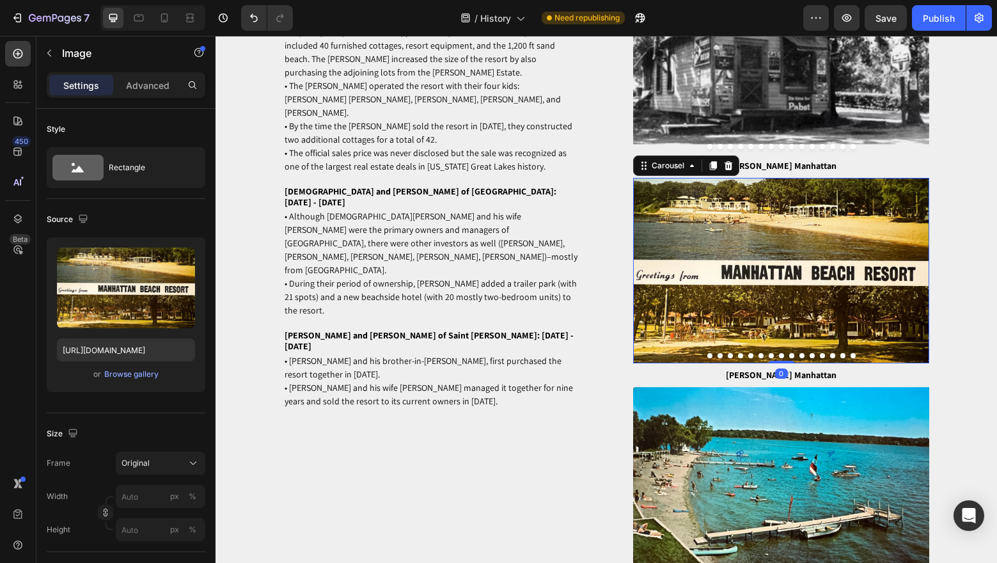
click at [922, 272] on icon "Carousel Next Arrow" at bounding box center [918, 270] width 13 height 15
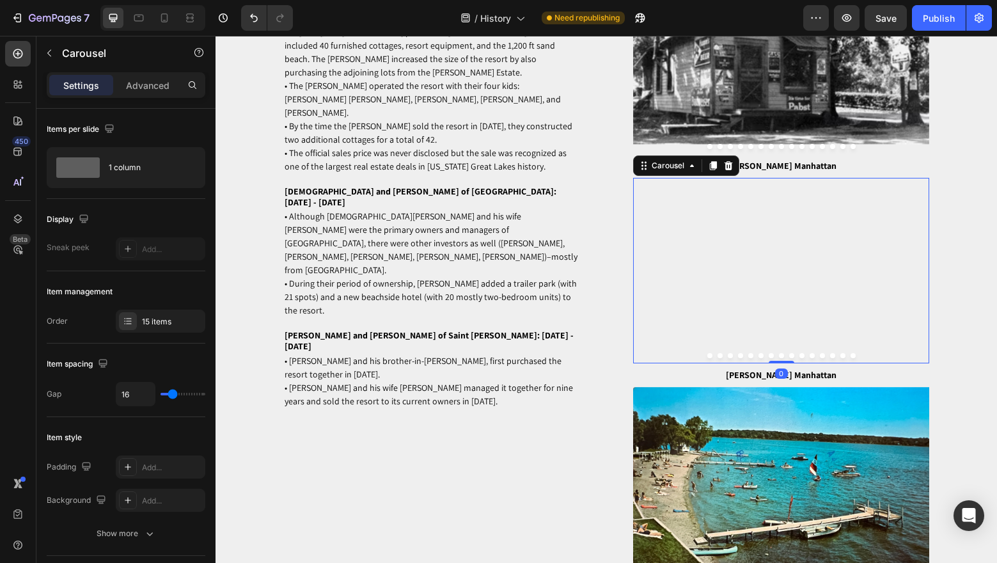
click at [923, 273] on icon "Carousel Next Arrow" at bounding box center [918, 270] width 13 height 15
click at [924, 274] on icon "Carousel Next Arrow" at bounding box center [918, 270] width 13 height 15
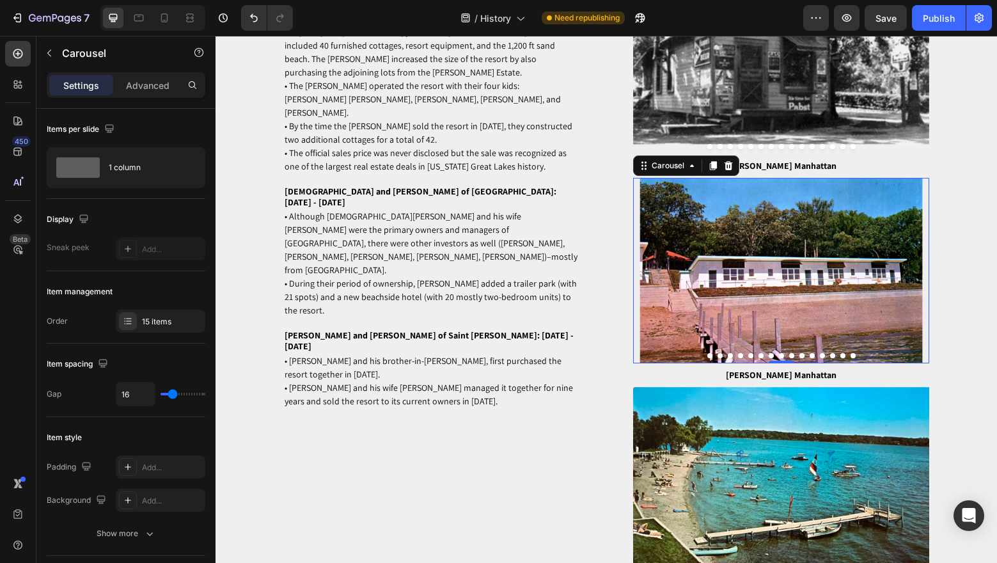
click at [924, 274] on icon "Carousel Next Arrow" at bounding box center [918, 270] width 13 height 15
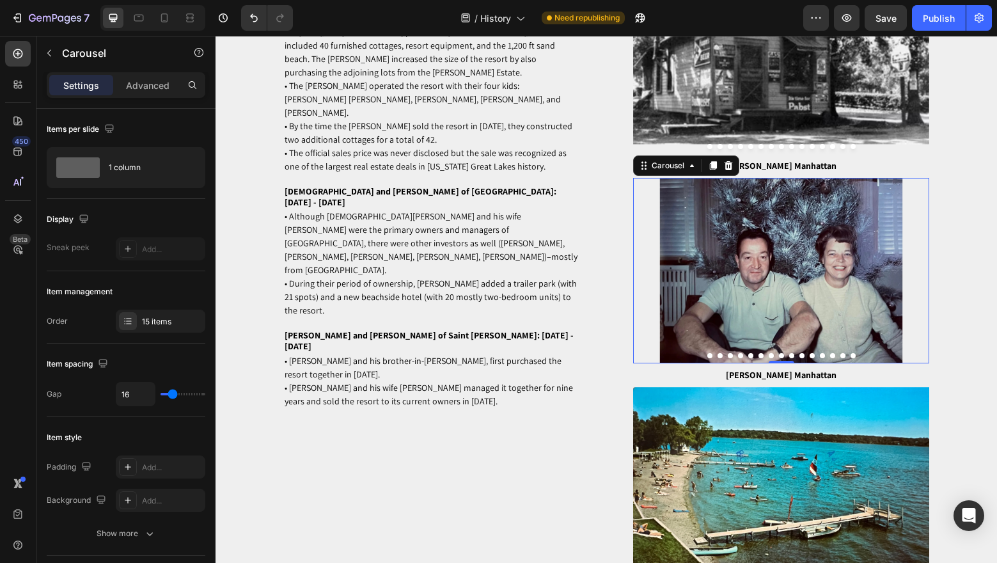
click at [925, 275] on button "Carousel Next Arrow" at bounding box center [918, 270] width 15 height 15
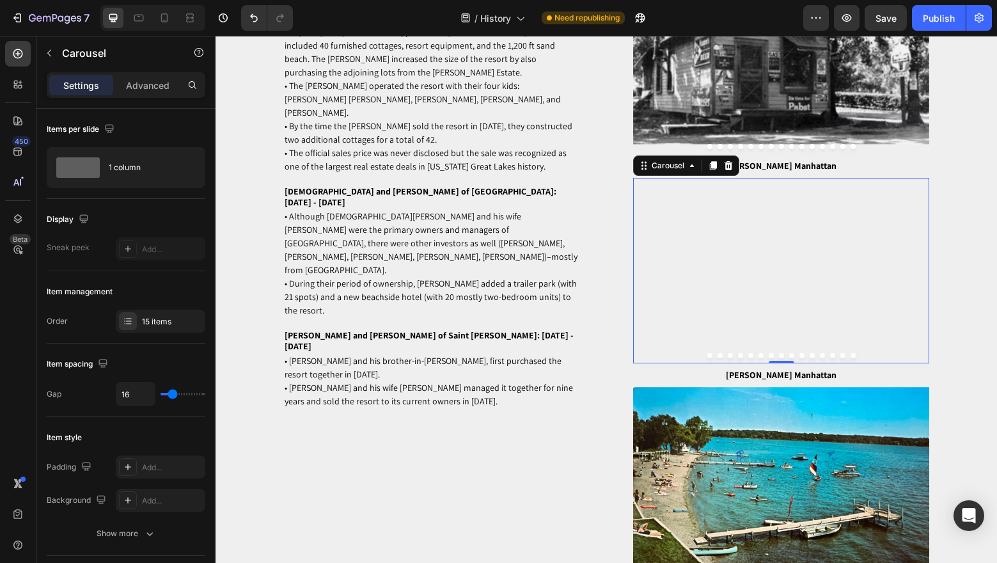
click at [710, 356] on button "Dot" at bounding box center [709, 355] width 5 height 5
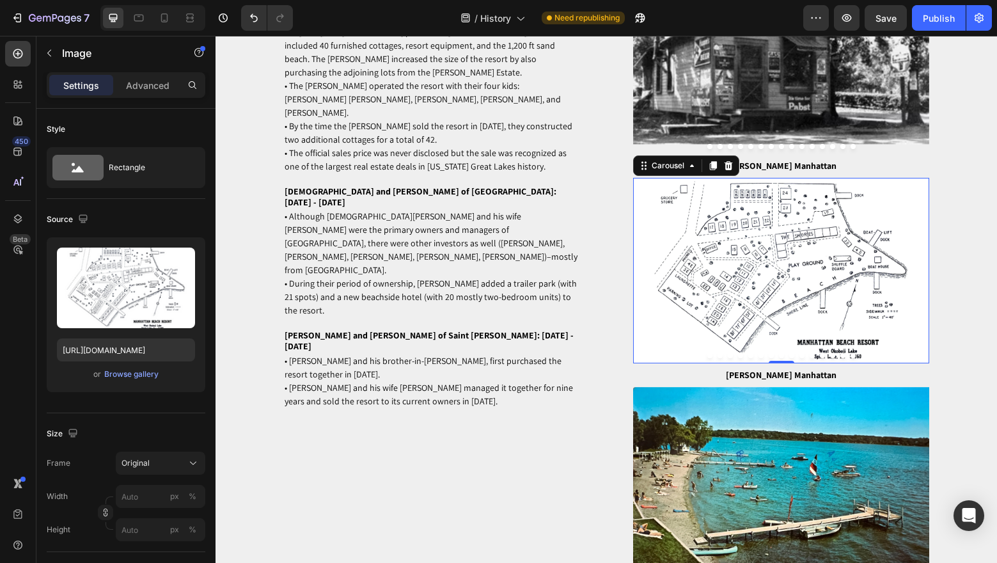
click at [915, 262] on img at bounding box center [781, 270] width 297 height 185
click at [921, 271] on icon "Carousel Next Arrow" at bounding box center [918, 270] width 13 height 15
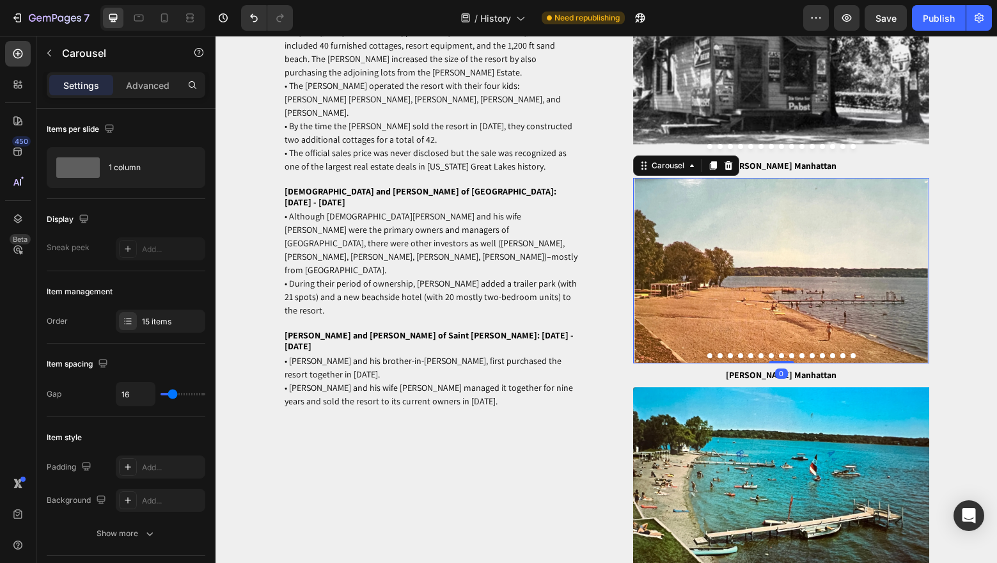
click at [921, 272] on icon "Carousel Next Arrow" at bounding box center [918, 270] width 13 height 15
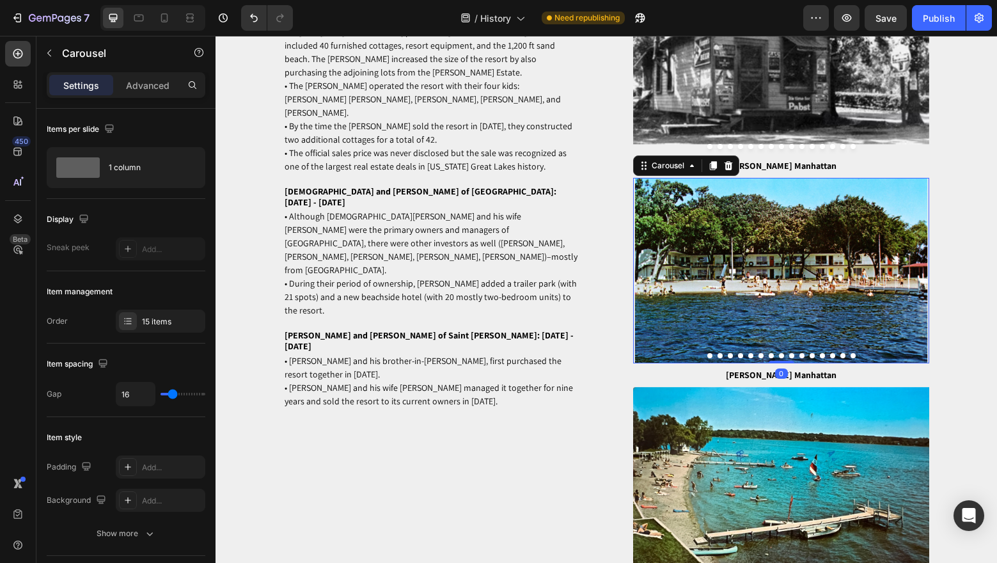
click at [922, 272] on icon "Carousel Next Arrow" at bounding box center [918, 270] width 13 height 15
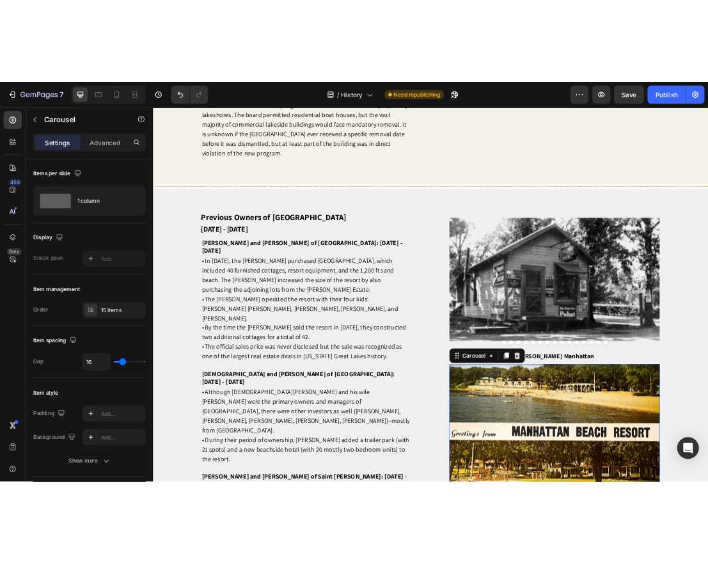
scroll to position [5026, 0]
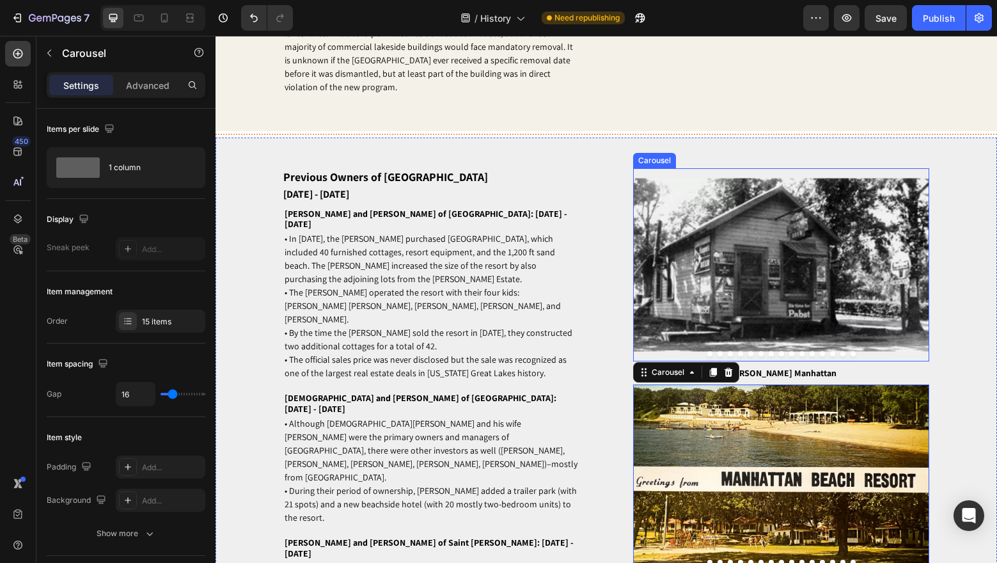
click at [647, 272] on icon "Carousel Back Arrow" at bounding box center [644, 264] width 13 height 15
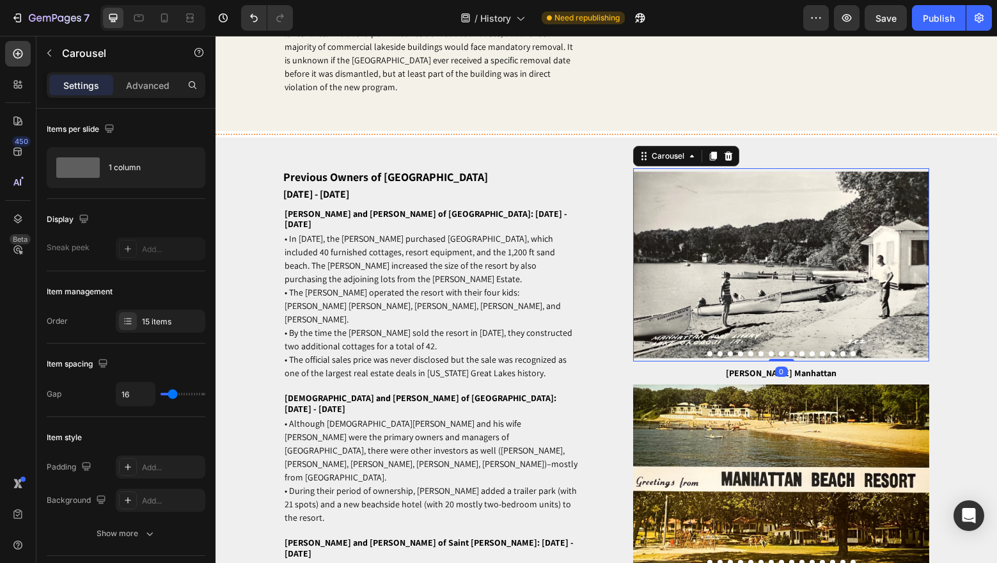
click at [647, 272] on icon "Carousel Back Arrow" at bounding box center [644, 264] width 13 height 15
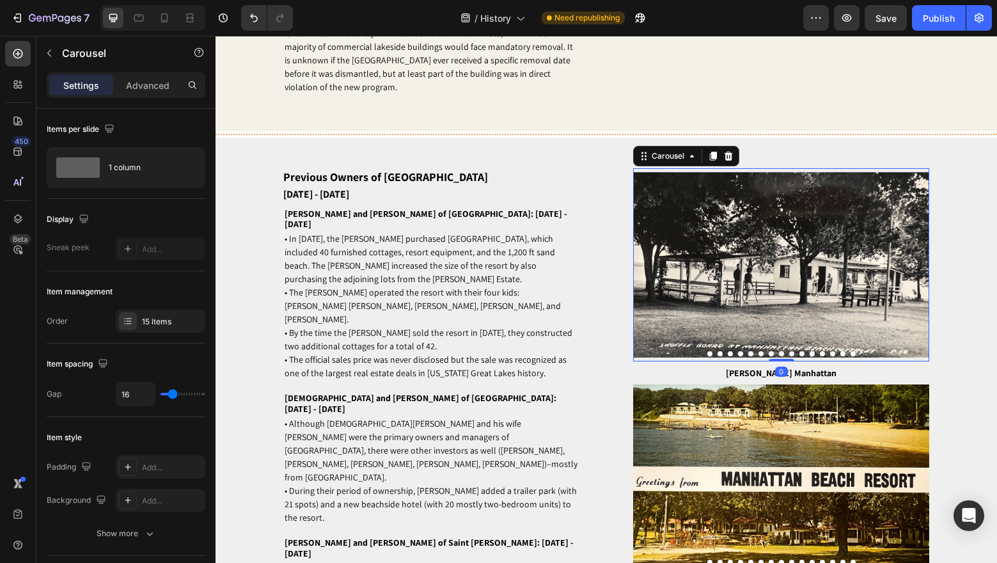
click at [647, 272] on icon "Carousel Back Arrow" at bounding box center [644, 264] width 13 height 15
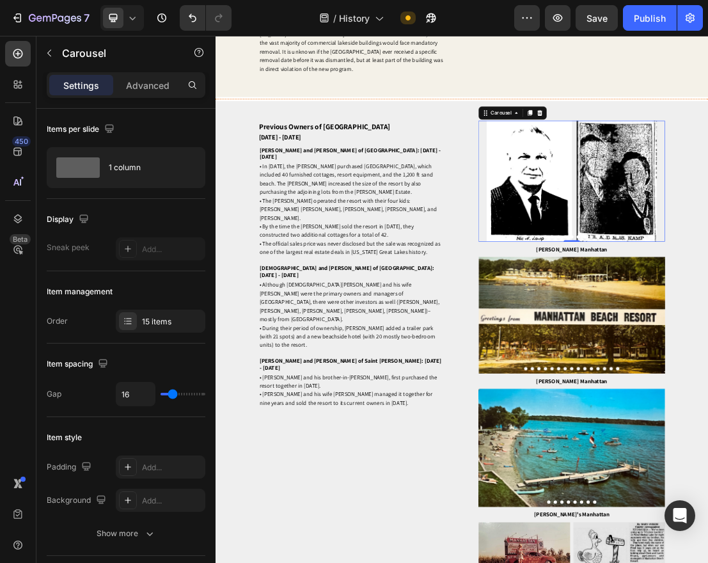
click at [634, 270] on icon "Carousel Back Arrow" at bounding box center [636, 262] width 13 height 15
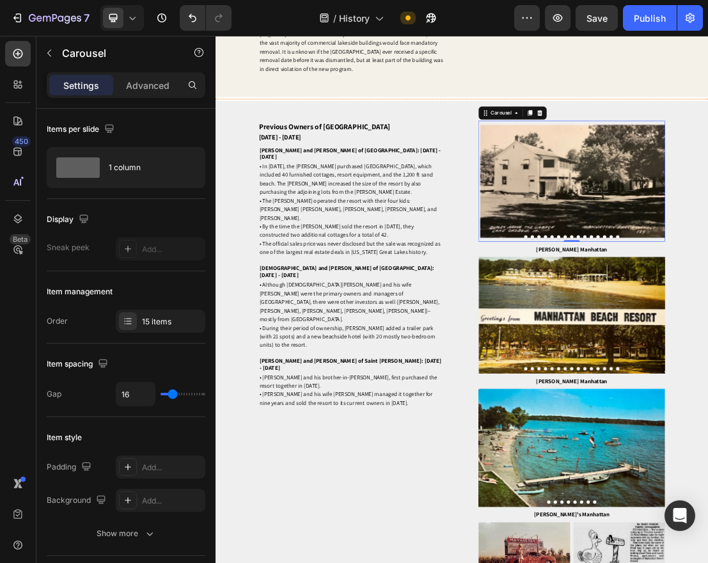
click at [634, 270] on icon "Carousel Back Arrow" at bounding box center [636, 262] width 13 height 15
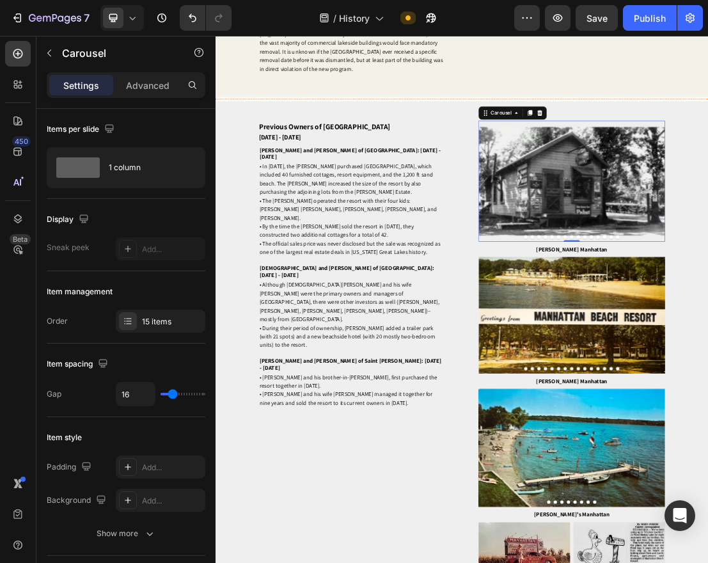
click at [634, 270] on icon "Carousel Back Arrow" at bounding box center [636, 262] width 13 height 15
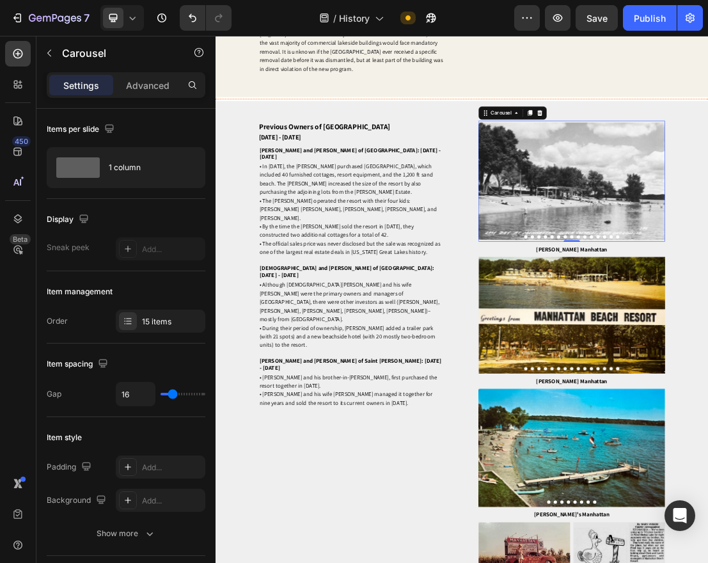
click at [633, 270] on icon "Carousel Back Arrow" at bounding box center [636, 262] width 13 height 15
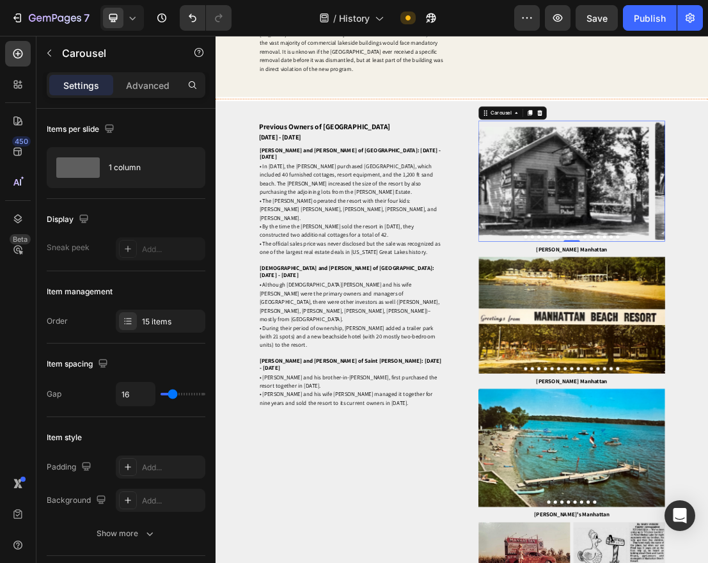
click at [633, 270] on icon "Carousel Back Arrow" at bounding box center [636, 262] width 13 height 15
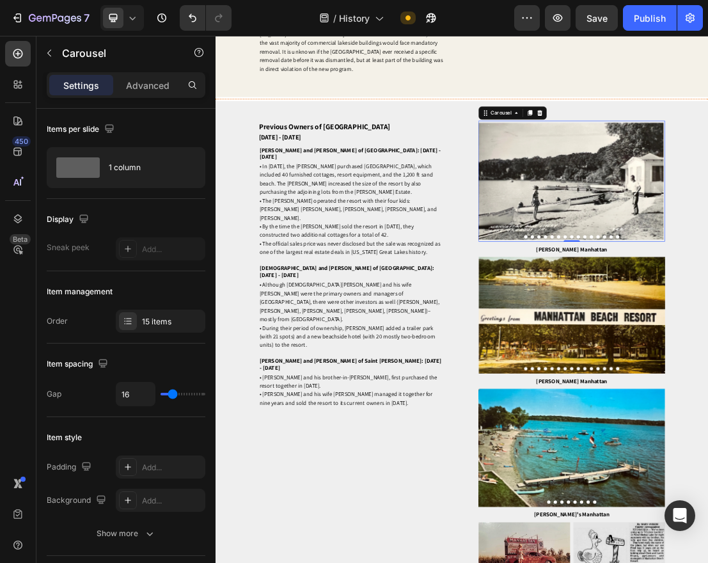
click at [633, 270] on icon "Carousel Back Arrow" at bounding box center [636, 262] width 13 height 15
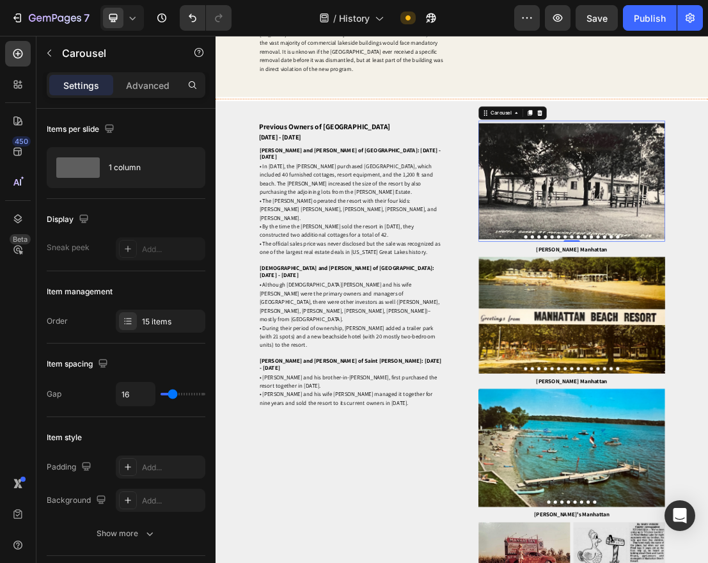
click at [633, 270] on icon "Carousel Back Arrow" at bounding box center [636, 262] width 13 height 15
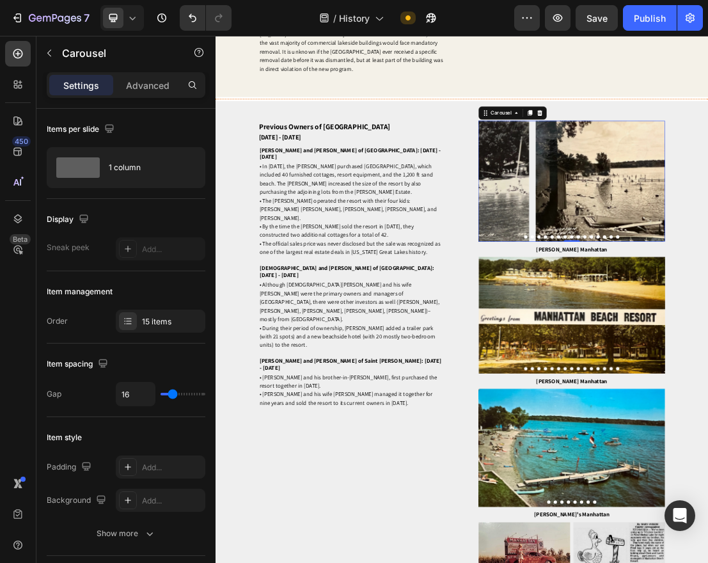
click at [633, 270] on icon "Carousel Back Arrow" at bounding box center [636, 262] width 13 height 15
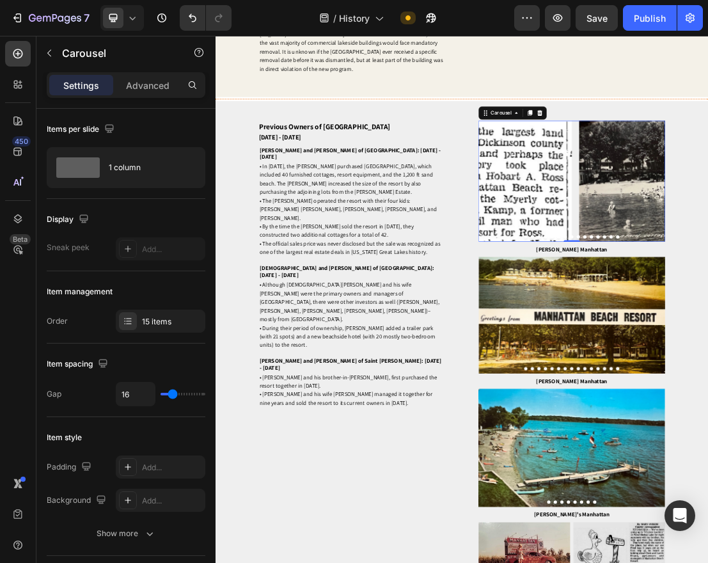
click at [633, 270] on icon "Carousel Back Arrow" at bounding box center [636, 262] width 13 height 15
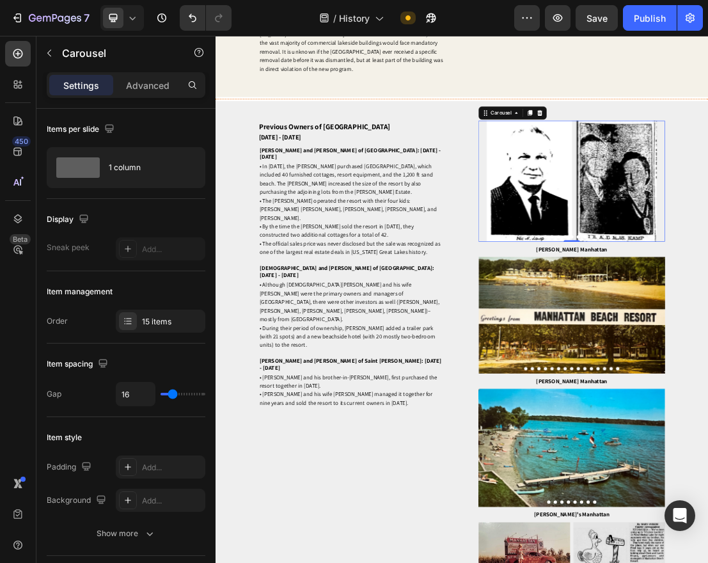
click at [631, 270] on icon "Carousel Back Arrow" at bounding box center [636, 262] width 13 height 15
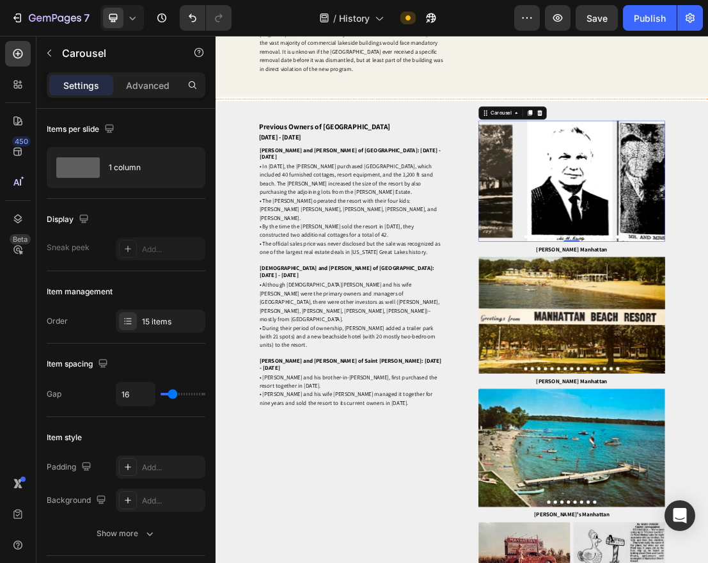
click at [631, 270] on icon "Carousel Back Arrow" at bounding box center [636, 262] width 13 height 15
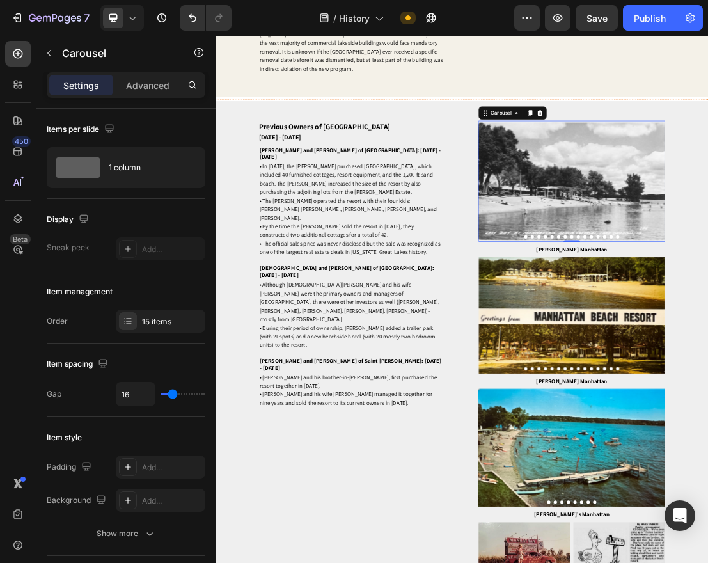
click at [631, 270] on icon "Carousel Back Arrow" at bounding box center [636, 262] width 13 height 15
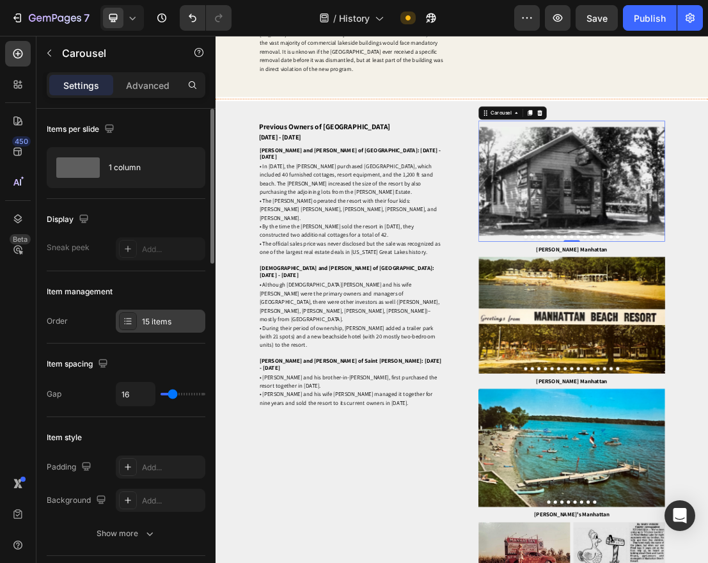
click at [171, 311] on div "15 items" at bounding box center [161, 321] width 90 height 23
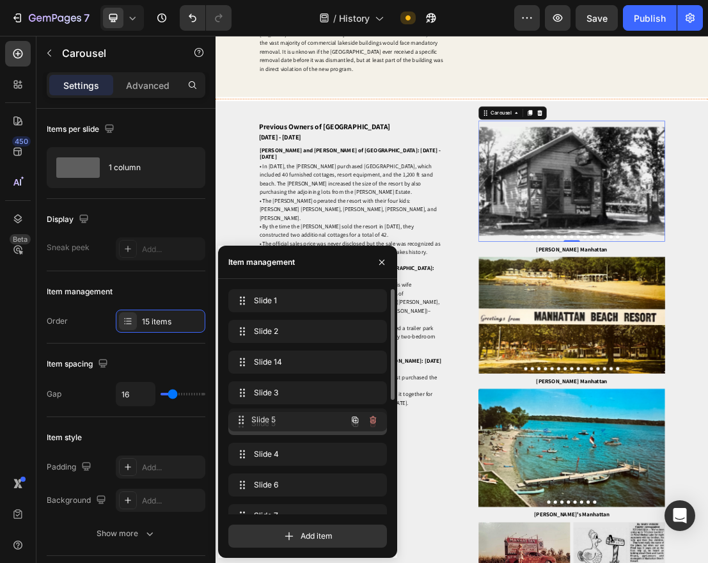
drag, startPoint x: 269, startPoint y: 454, endPoint x: 544, endPoint y: 340, distance: 297.9
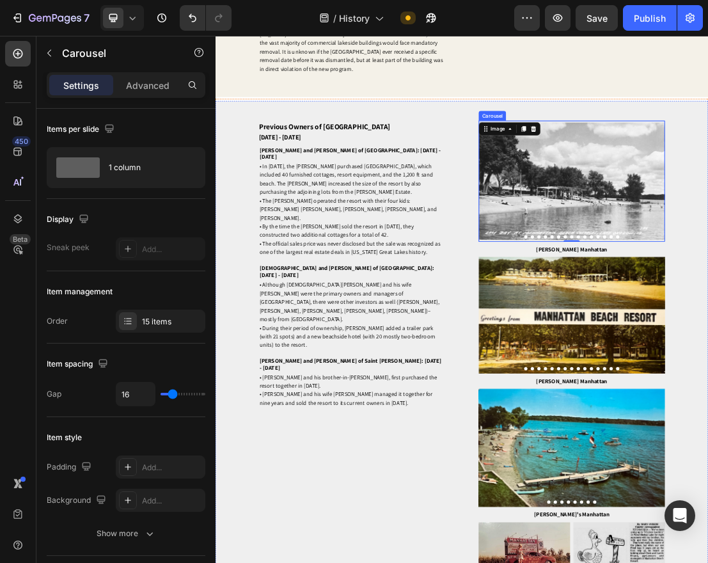
click at [699, 352] on button "Dot" at bounding box center [698, 349] width 5 height 5
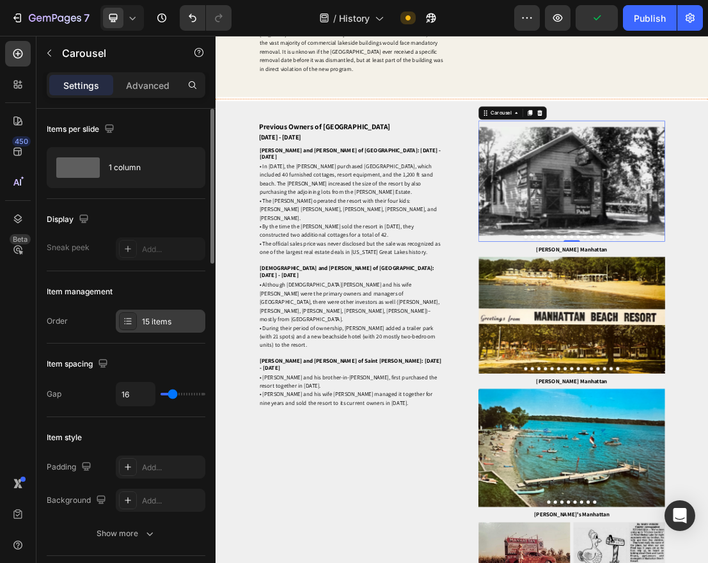
click at [151, 316] on div "15 items" at bounding box center [172, 322] width 60 height 12
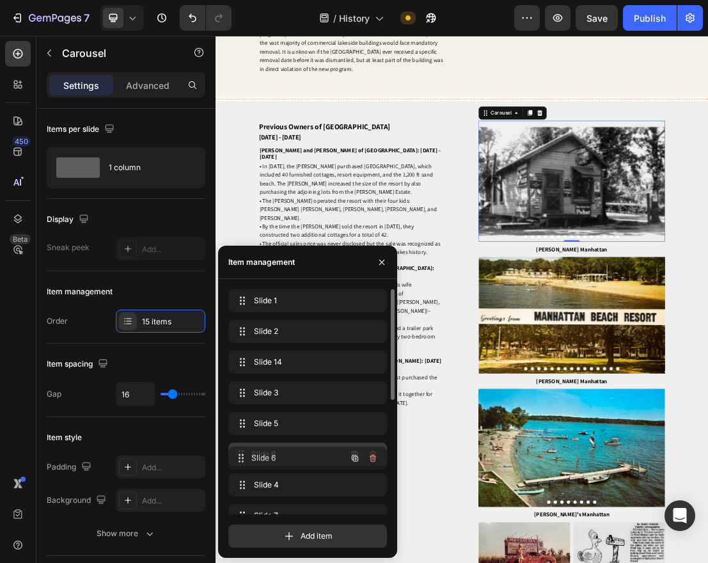
drag, startPoint x: 279, startPoint y: 477, endPoint x: 279, endPoint y: 448, distance: 29.4
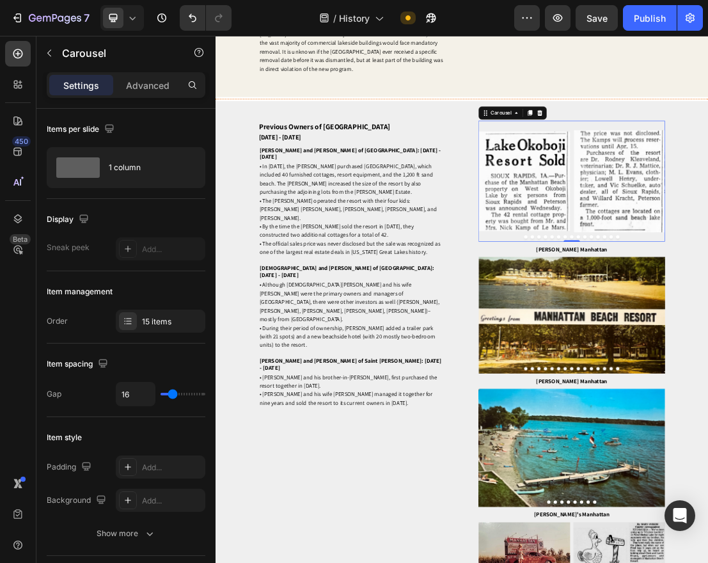
click at [699, 352] on button "Dot" at bounding box center [698, 349] width 5 height 5
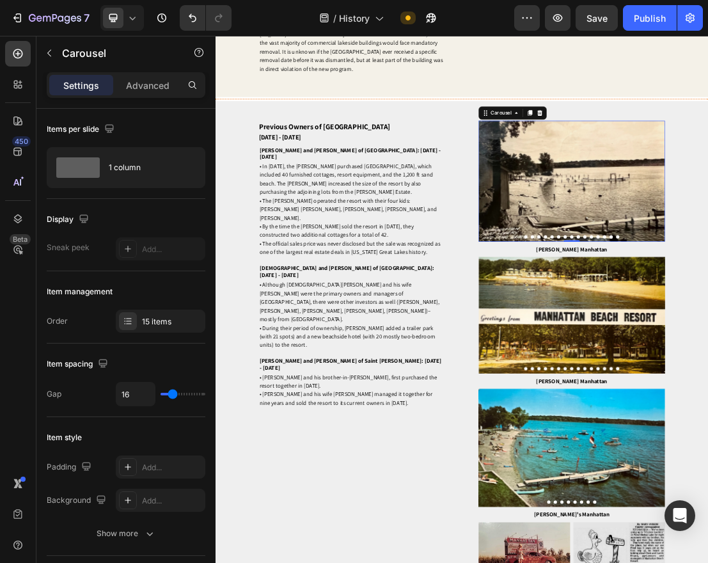
click at [698, 352] on button "Dot" at bounding box center [698, 349] width 5 height 5
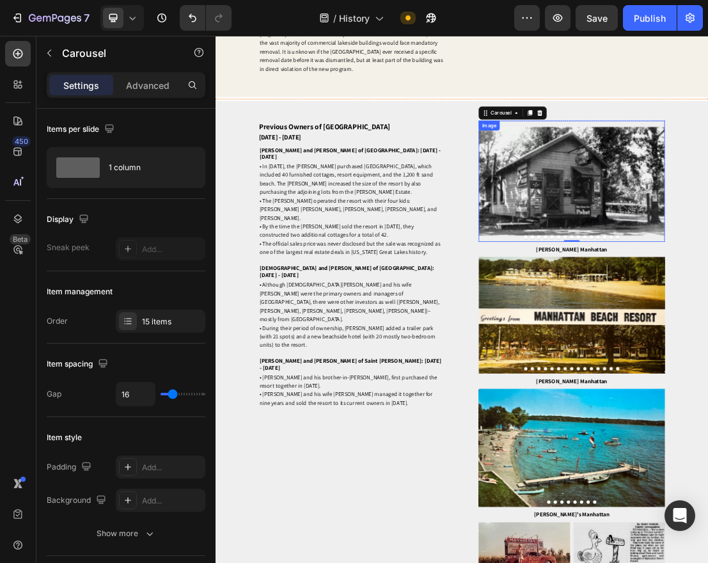
click at [632, 270] on icon "Carousel Back Arrow" at bounding box center [636, 262] width 13 height 15
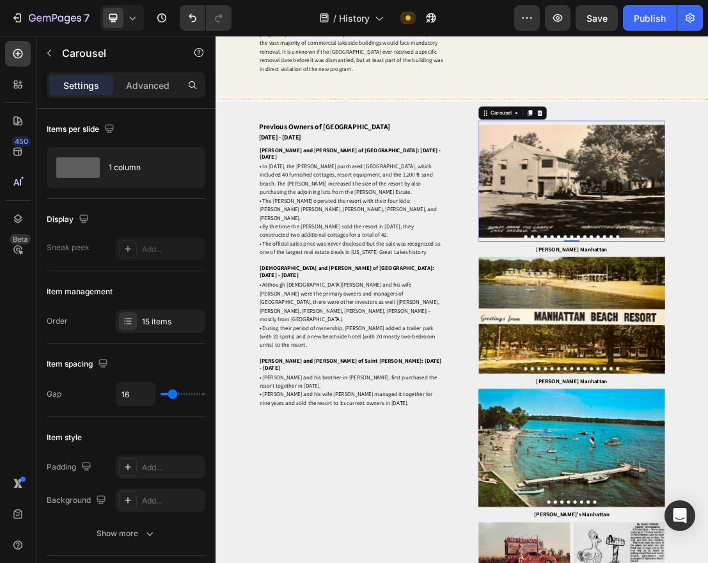
click at [698, 352] on button "Dot" at bounding box center [698, 349] width 5 height 5
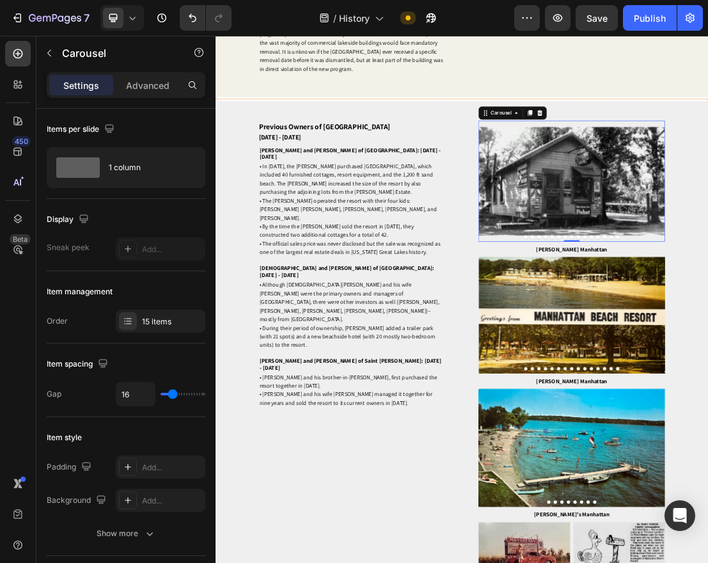
click at [638, 270] on icon "Carousel Back Arrow" at bounding box center [636, 262] width 13 height 15
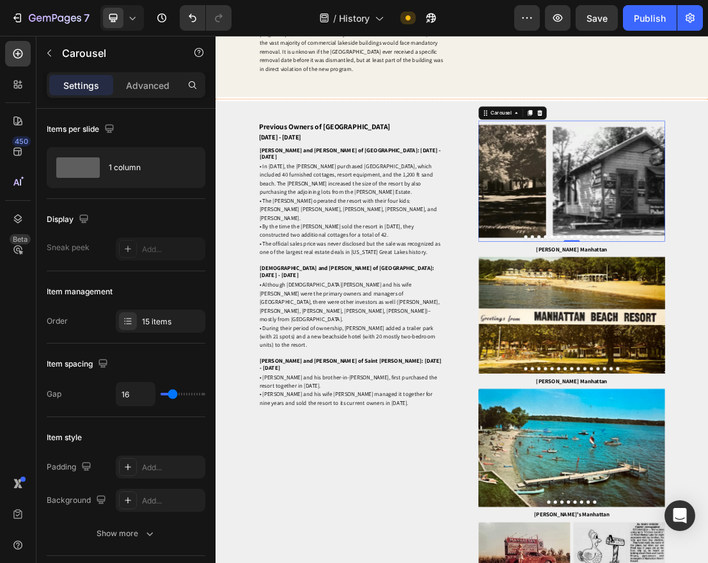
click at [638, 270] on icon "Carousel Back Arrow" at bounding box center [636, 262] width 13 height 15
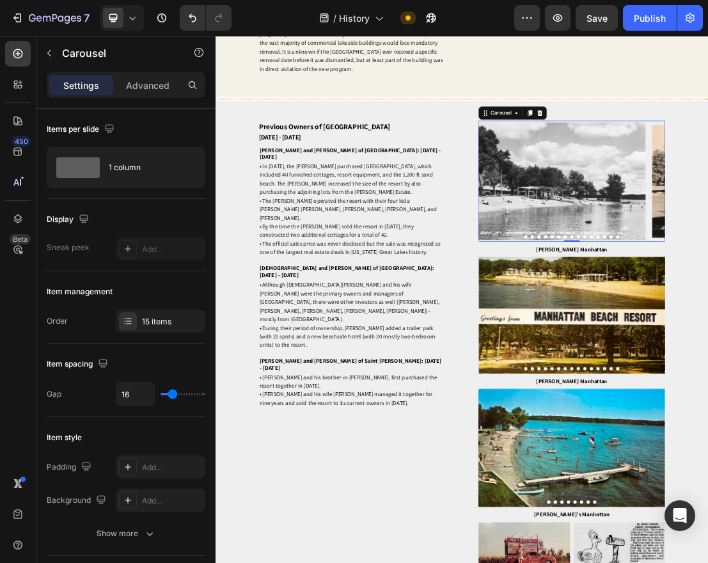
click at [638, 270] on icon "Carousel Back Arrow" at bounding box center [636, 262] width 13 height 15
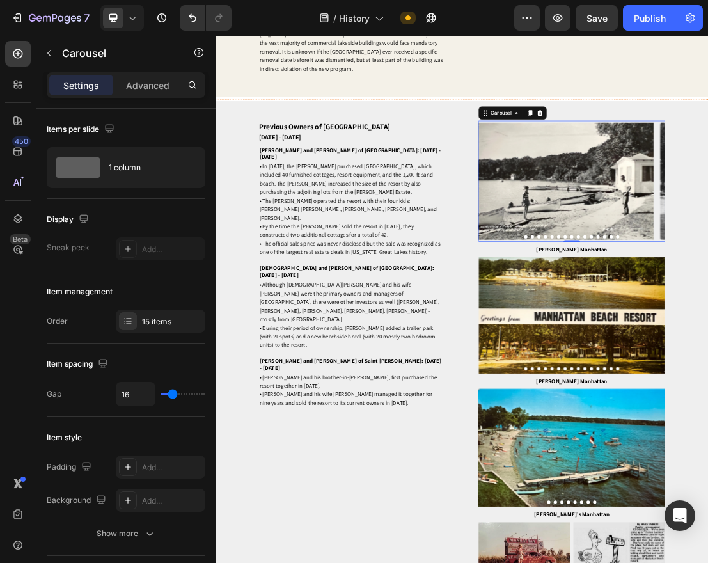
click at [638, 270] on icon "Carousel Back Arrow" at bounding box center [636, 262] width 13 height 15
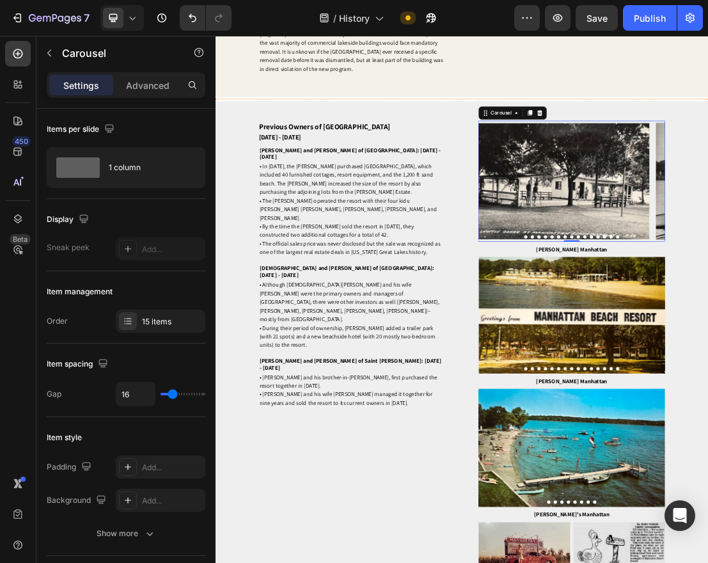
click at [638, 270] on icon "Carousel Back Arrow" at bounding box center [636, 262] width 13 height 15
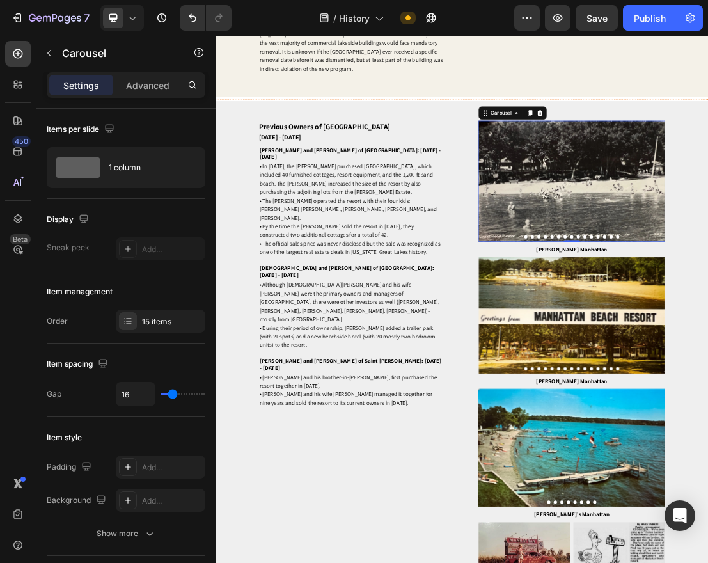
click at [699, 352] on button "Dot" at bounding box center [698, 349] width 5 height 5
